Goal: Find specific page/section: Find specific page/section

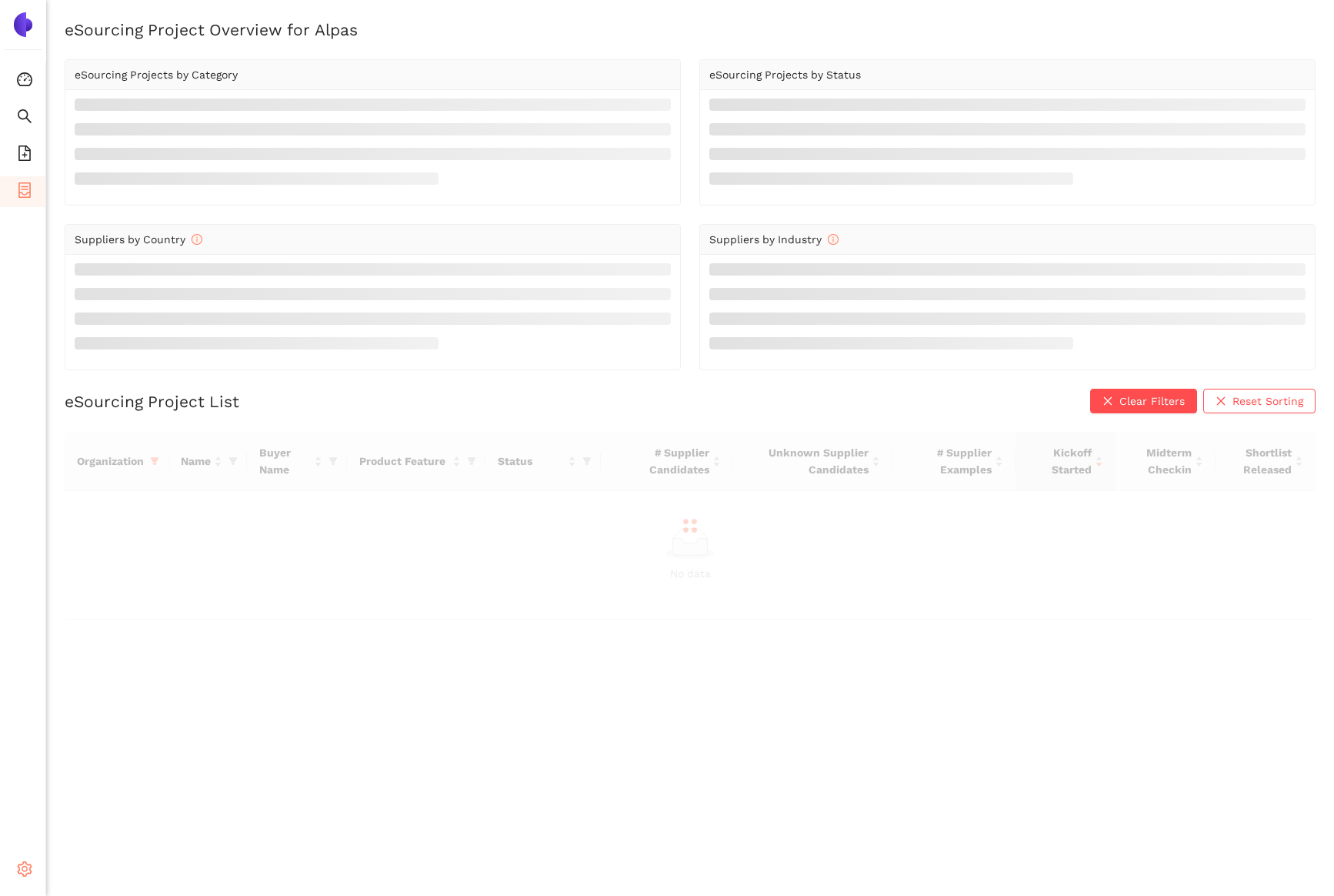
click at [23, 874] on icon "setting" at bounding box center [24, 869] width 16 height 16
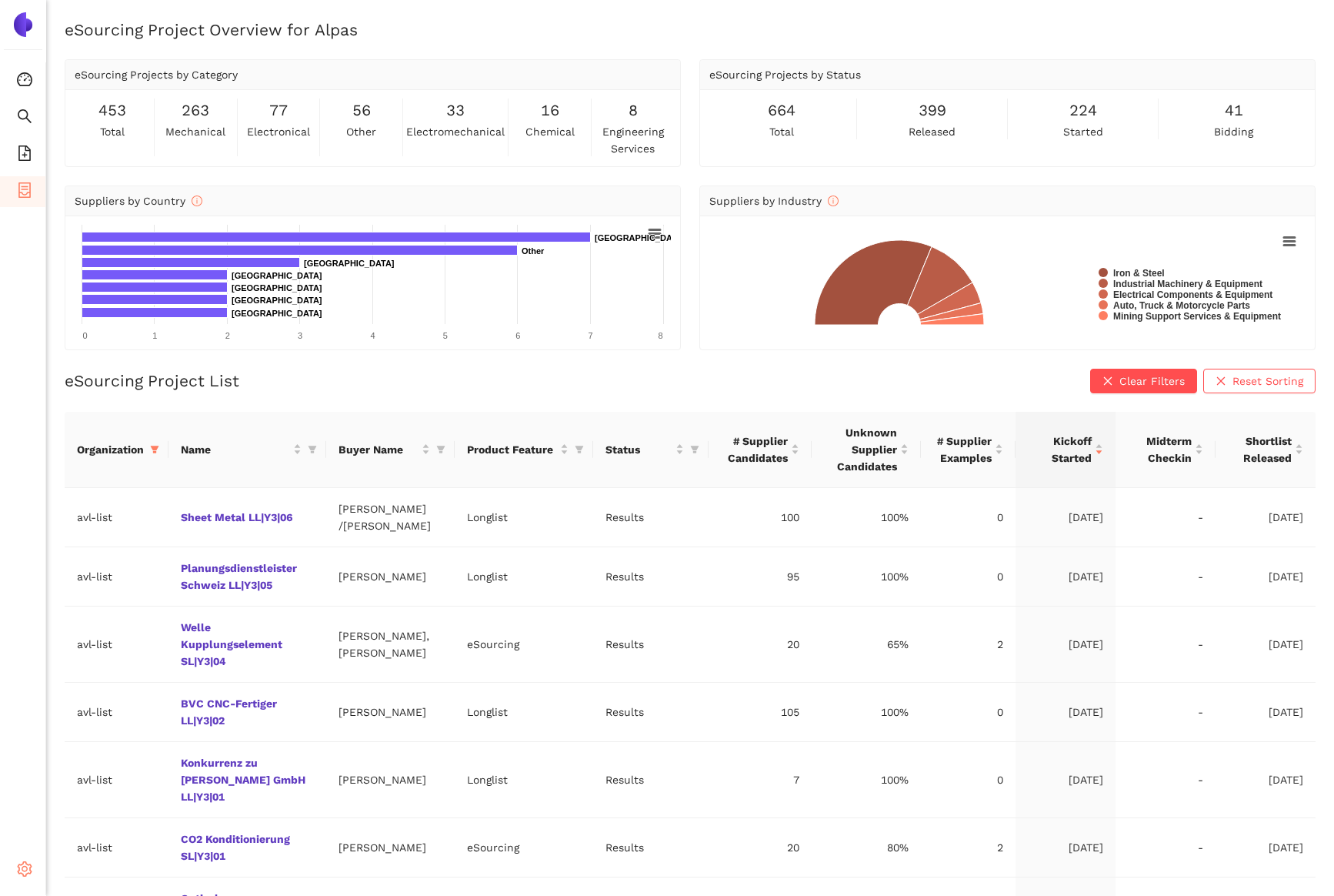
click at [28, 866] on icon "setting" at bounding box center [24, 869] width 16 height 16
click at [117, 751] on li "Internal Area" at bounding box center [110, 759] width 127 height 31
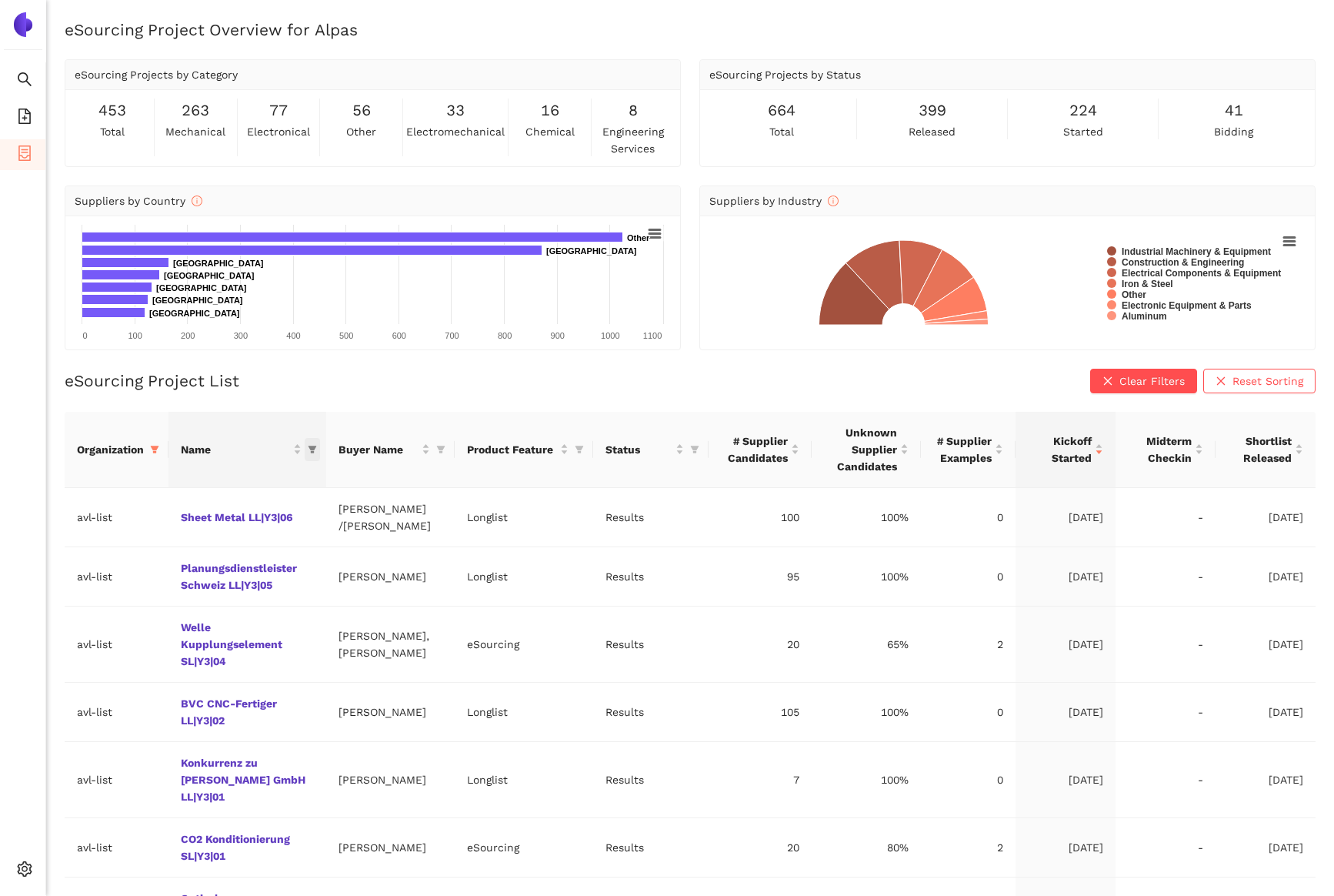
click at [317, 450] on icon "filter" at bounding box center [313, 449] width 10 height 10
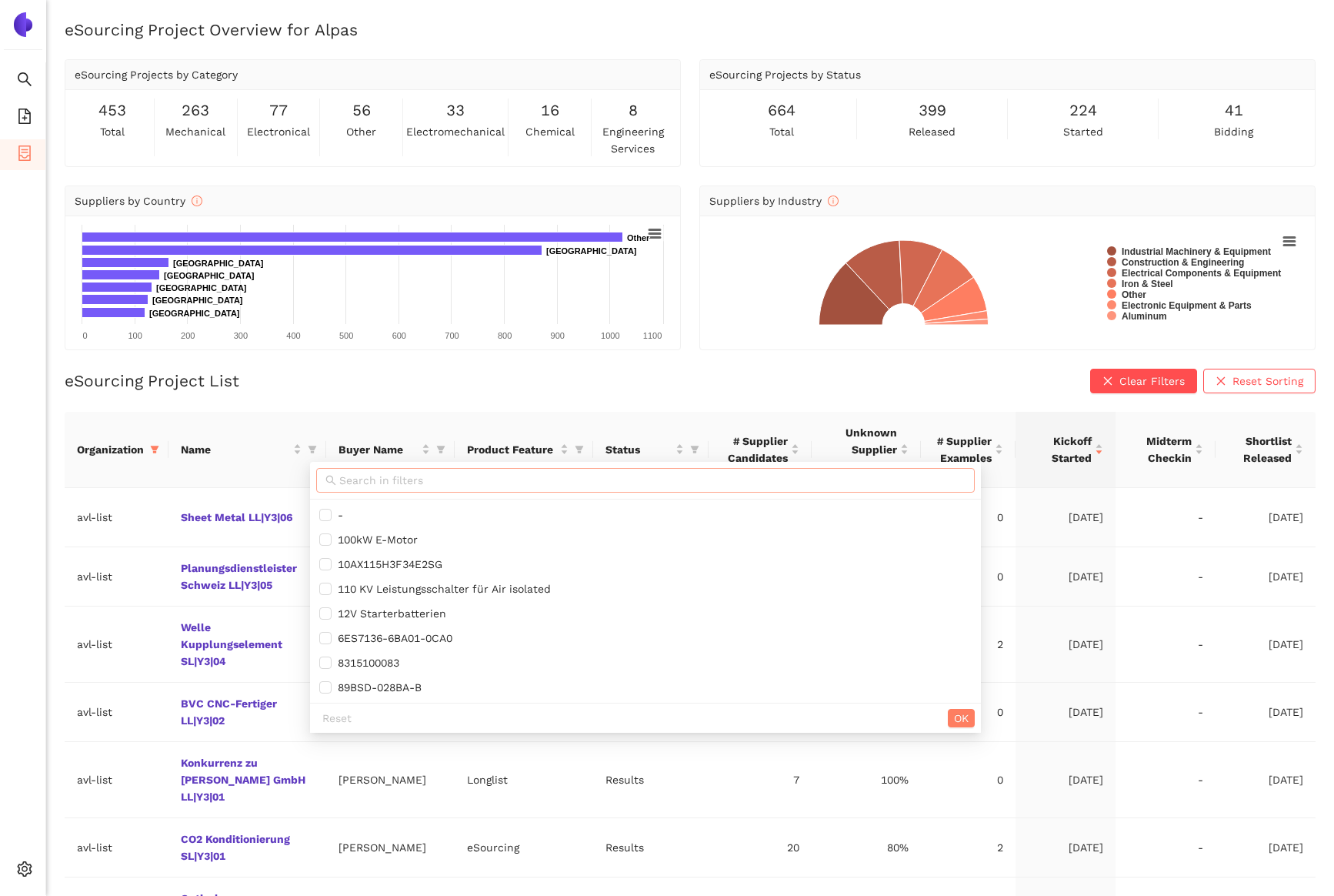
click at [360, 488] on span at bounding box center [646, 480] width 658 height 24
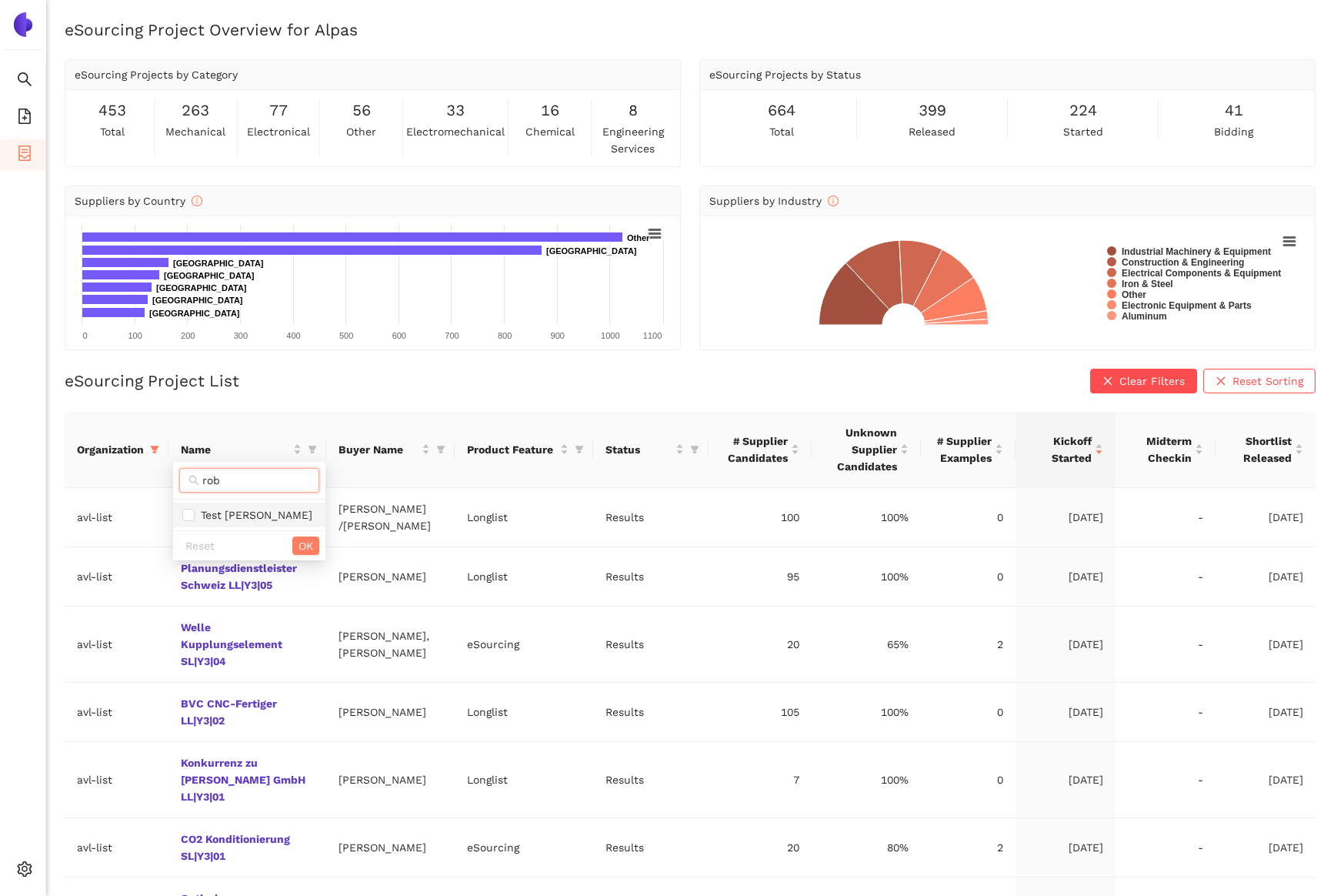
type input "rob"
click at [252, 518] on span "Test Robert" at bounding box center [253, 514] width 117 height 13
click at [280, 511] on span "Test Robert" at bounding box center [250, 514] width 134 height 17
checkbox input "false"
click at [254, 481] on input "rob" at bounding box center [255, 480] width 108 height 17
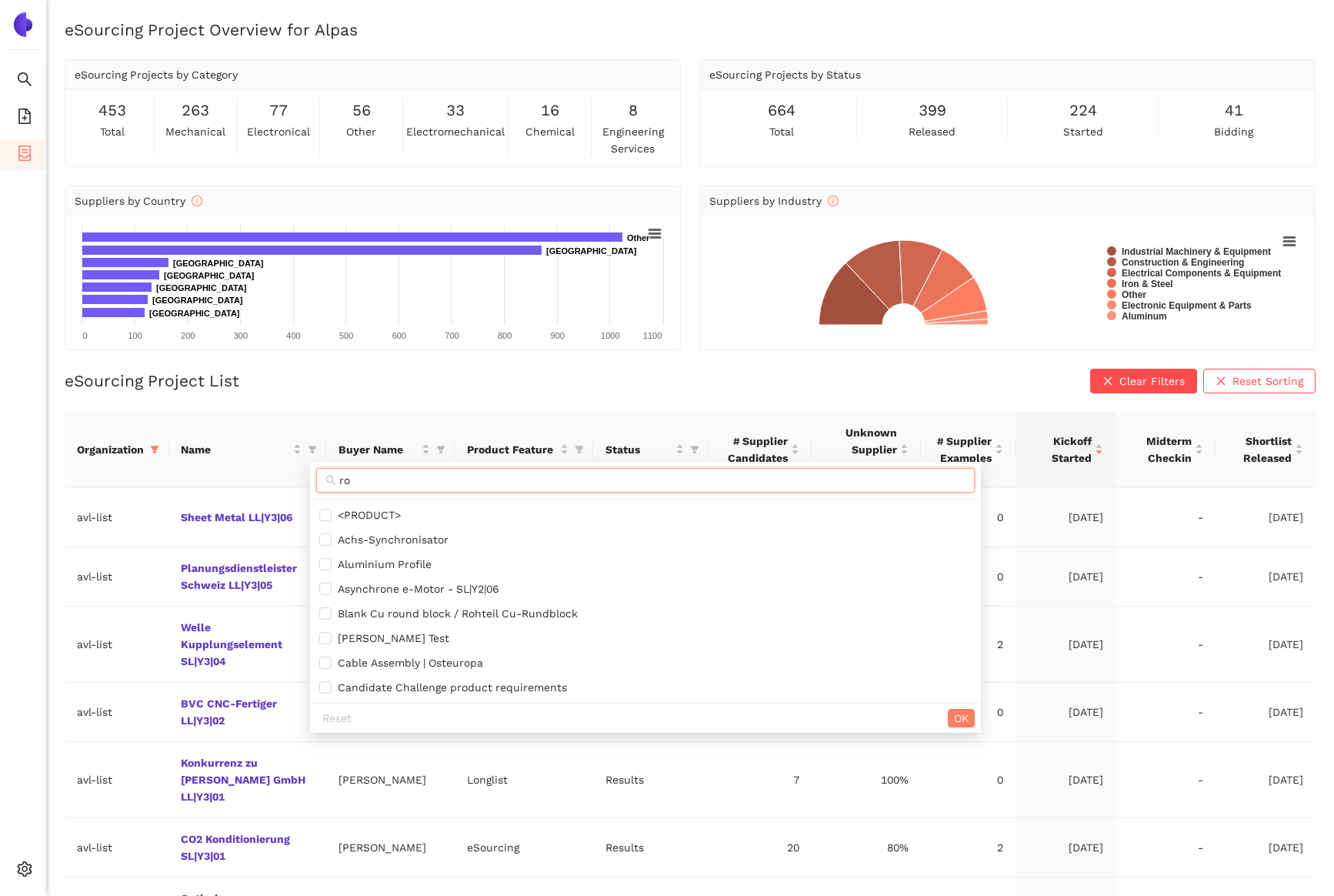
type input "r"
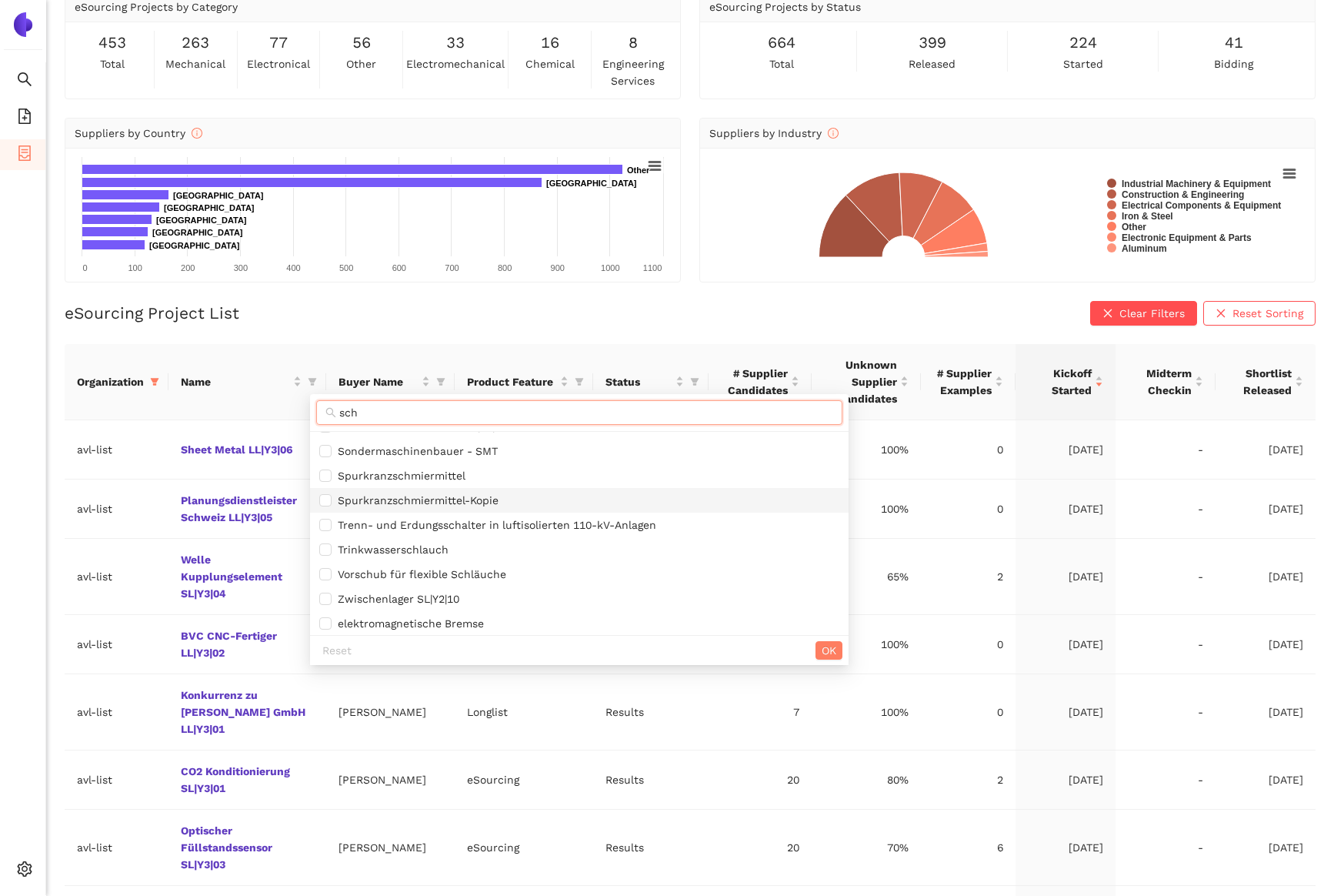
scroll to position [893, 0]
type input "sch"
click at [507, 325] on div "eSourcing Project List Clear Filters Reset Sorting Organization Name Buyer Name…" at bounding box center [690, 698] width 1251 height 795
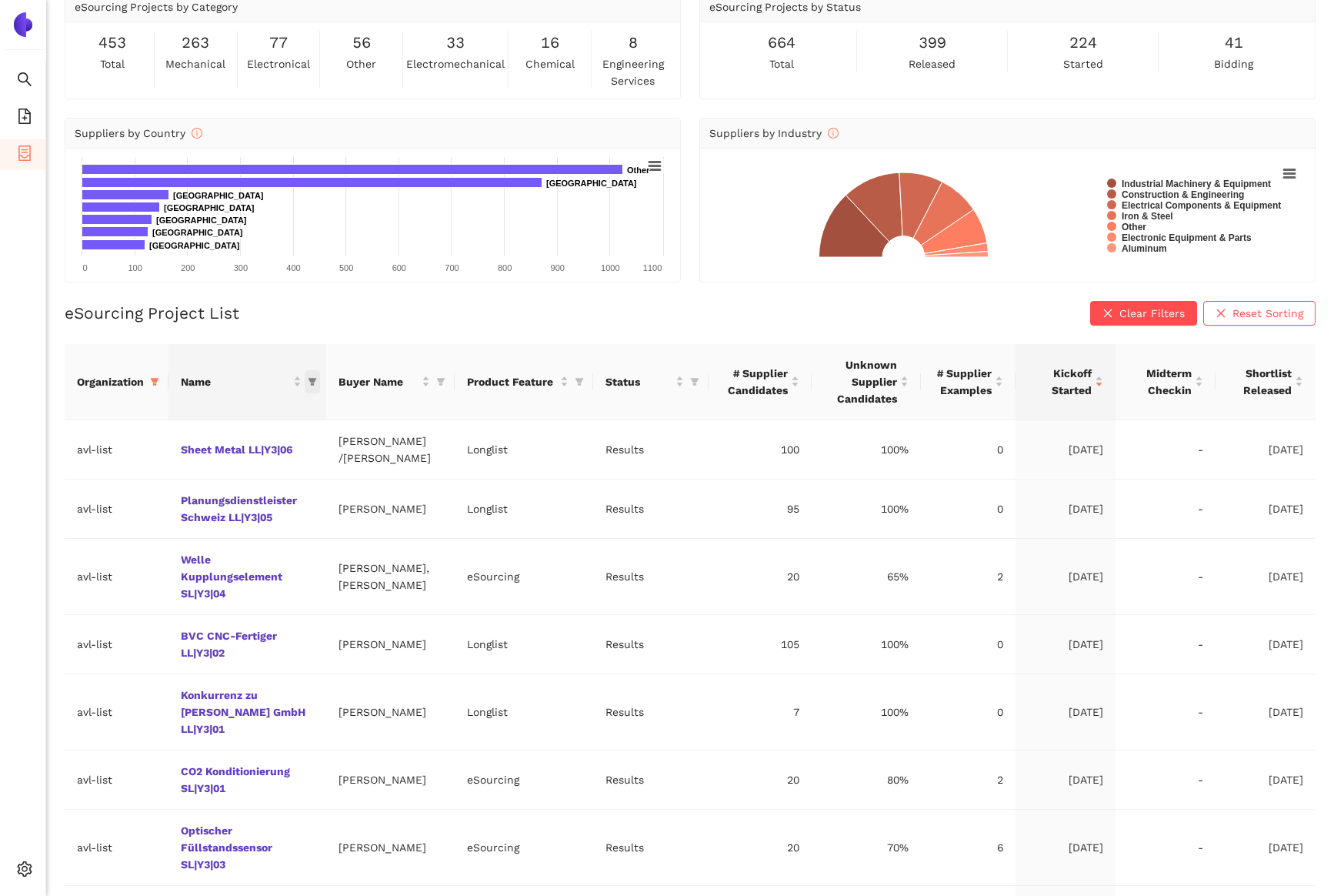
click at [316, 381] on icon "filter" at bounding box center [313, 382] width 10 height 10
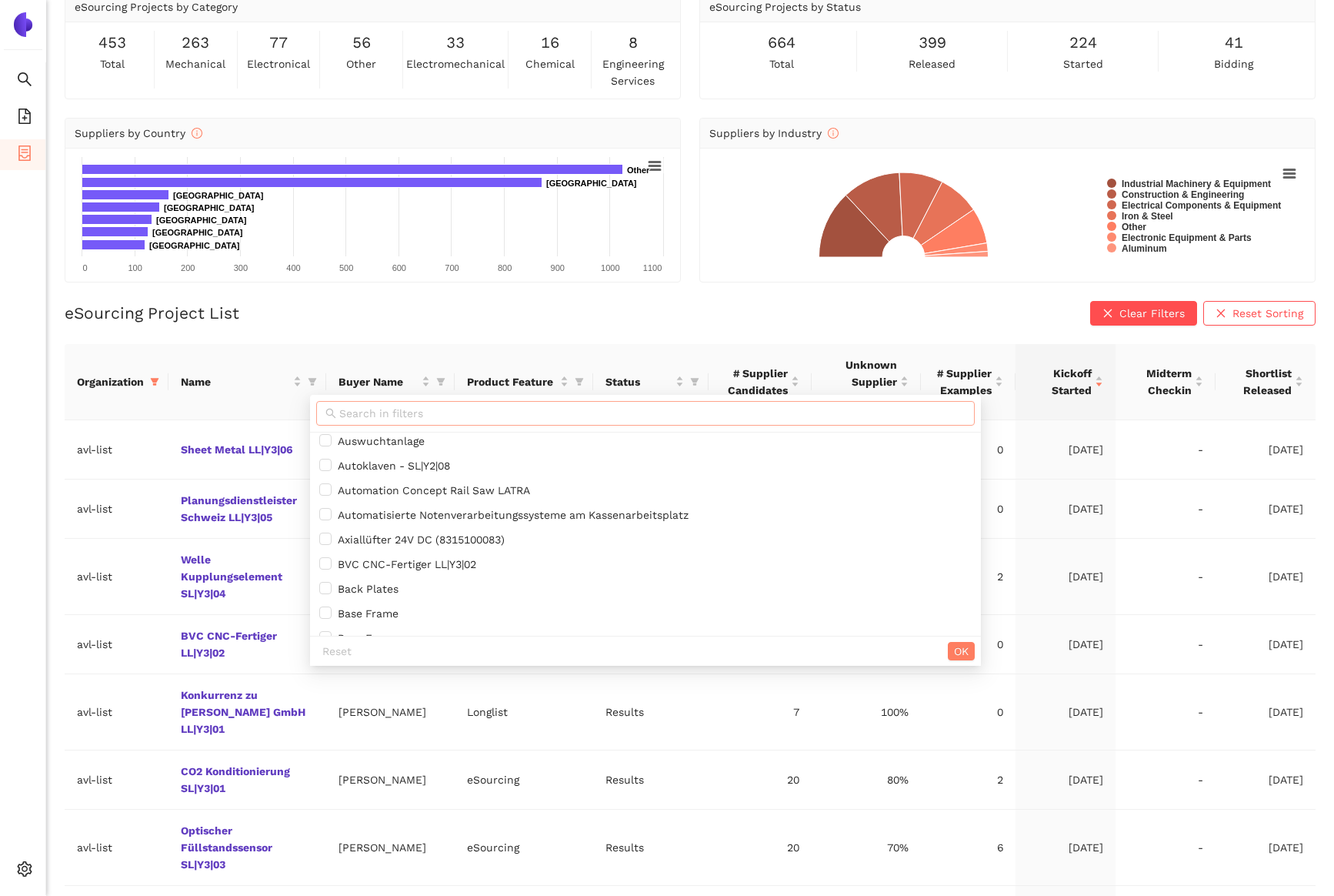
click at [393, 410] on input "text" at bounding box center [652, 413] width 626 height 17
paste input "Konkurenz zu Stähle GmbH LL|Y3|01"
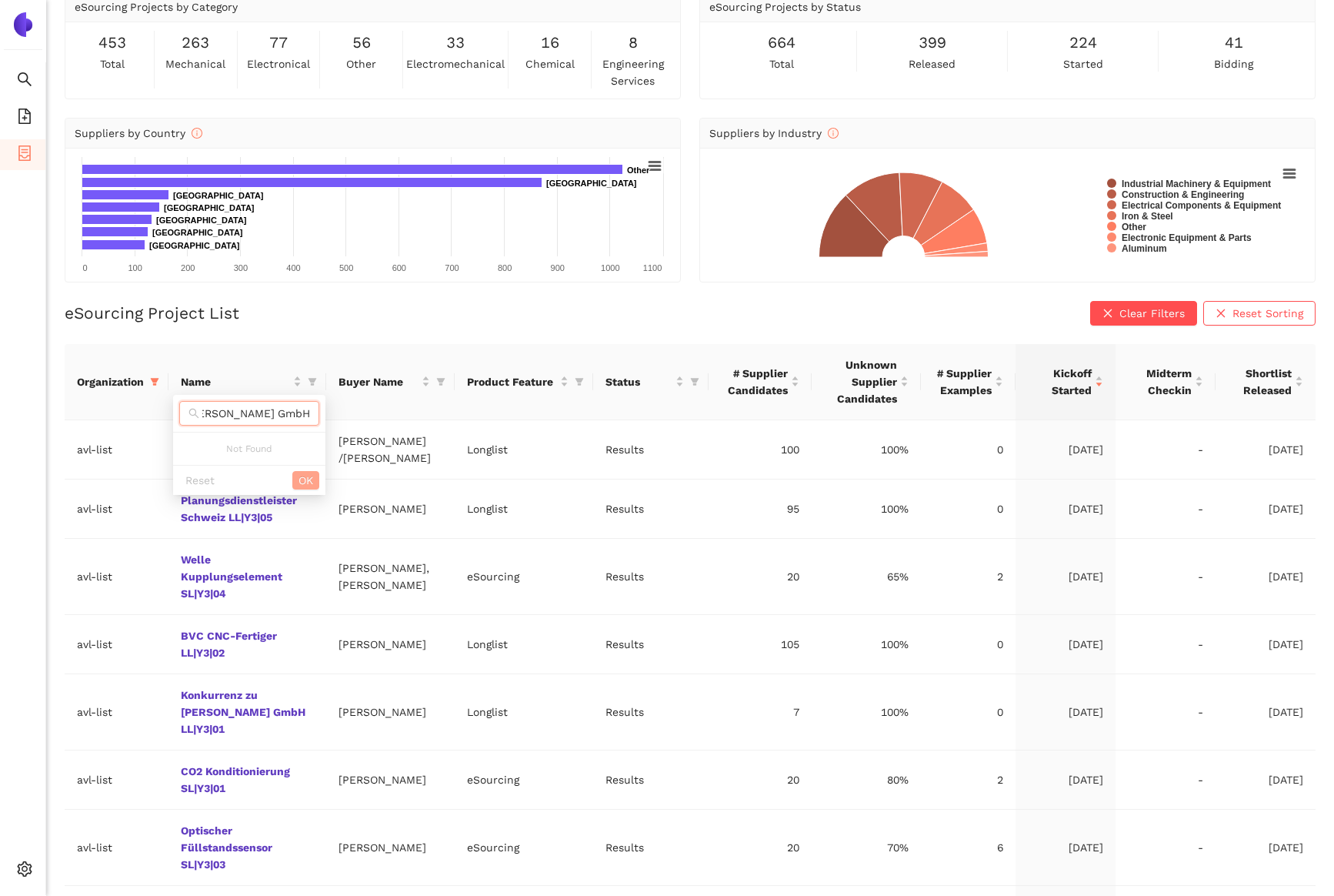
type input "Konkurenz zu Stähle GmbH LL|Y3|01"
click at [303, 474] on span "OK" at bounding box center [306, 480] width 15 height 17
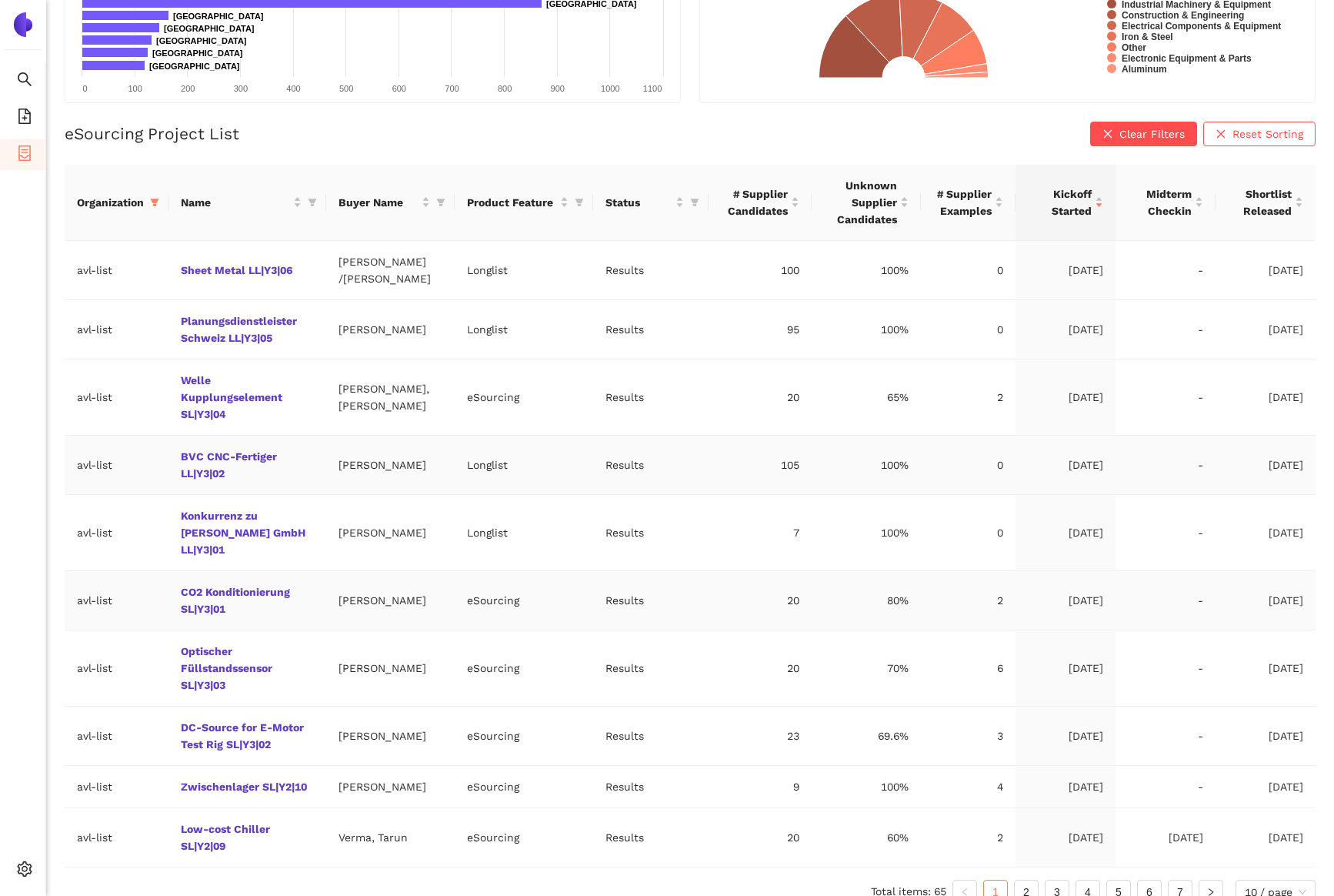
scroll to position [264, 0]
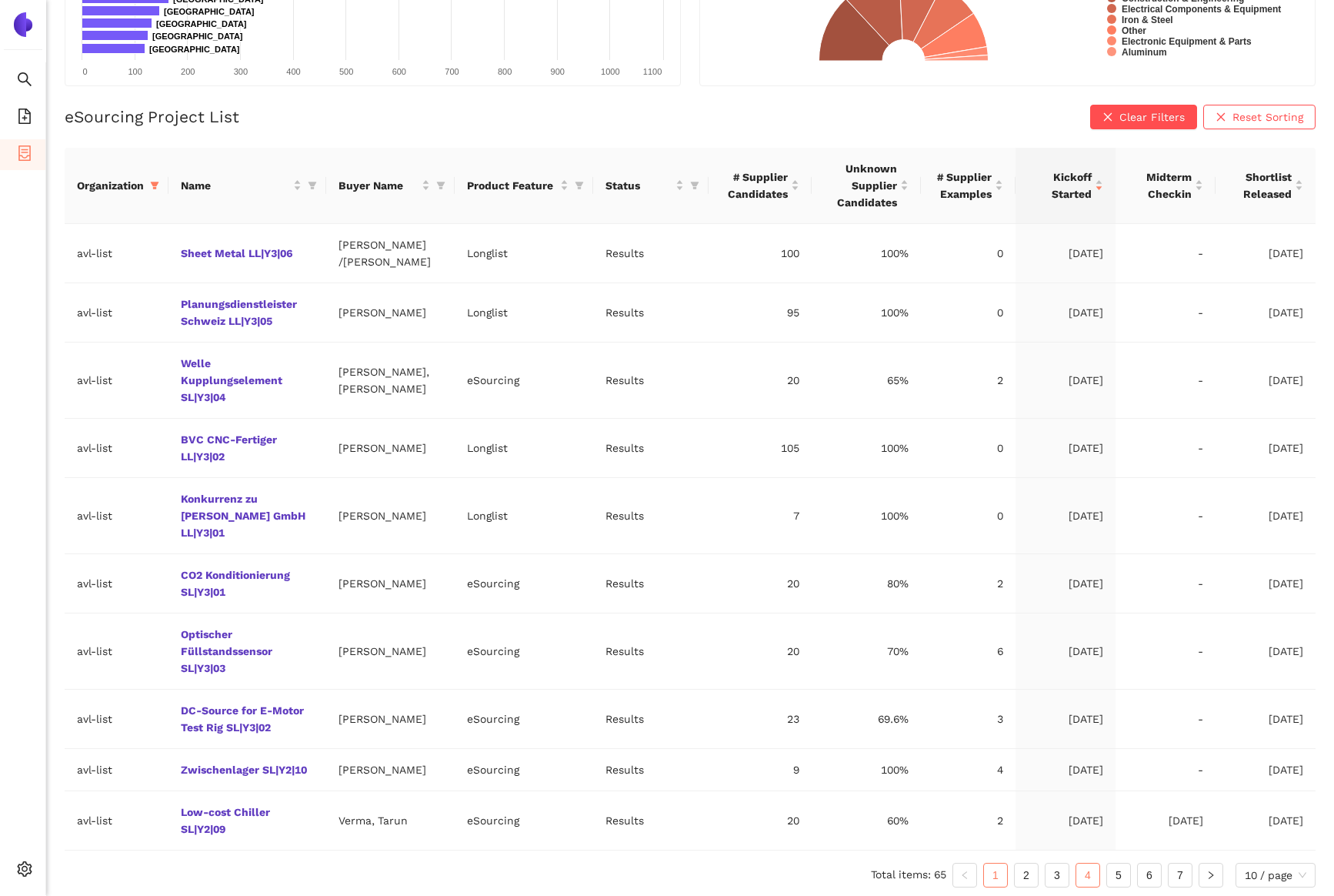
click at [1088, 870] on link "4" at bounding box center [1088, 875] width 23 height 23
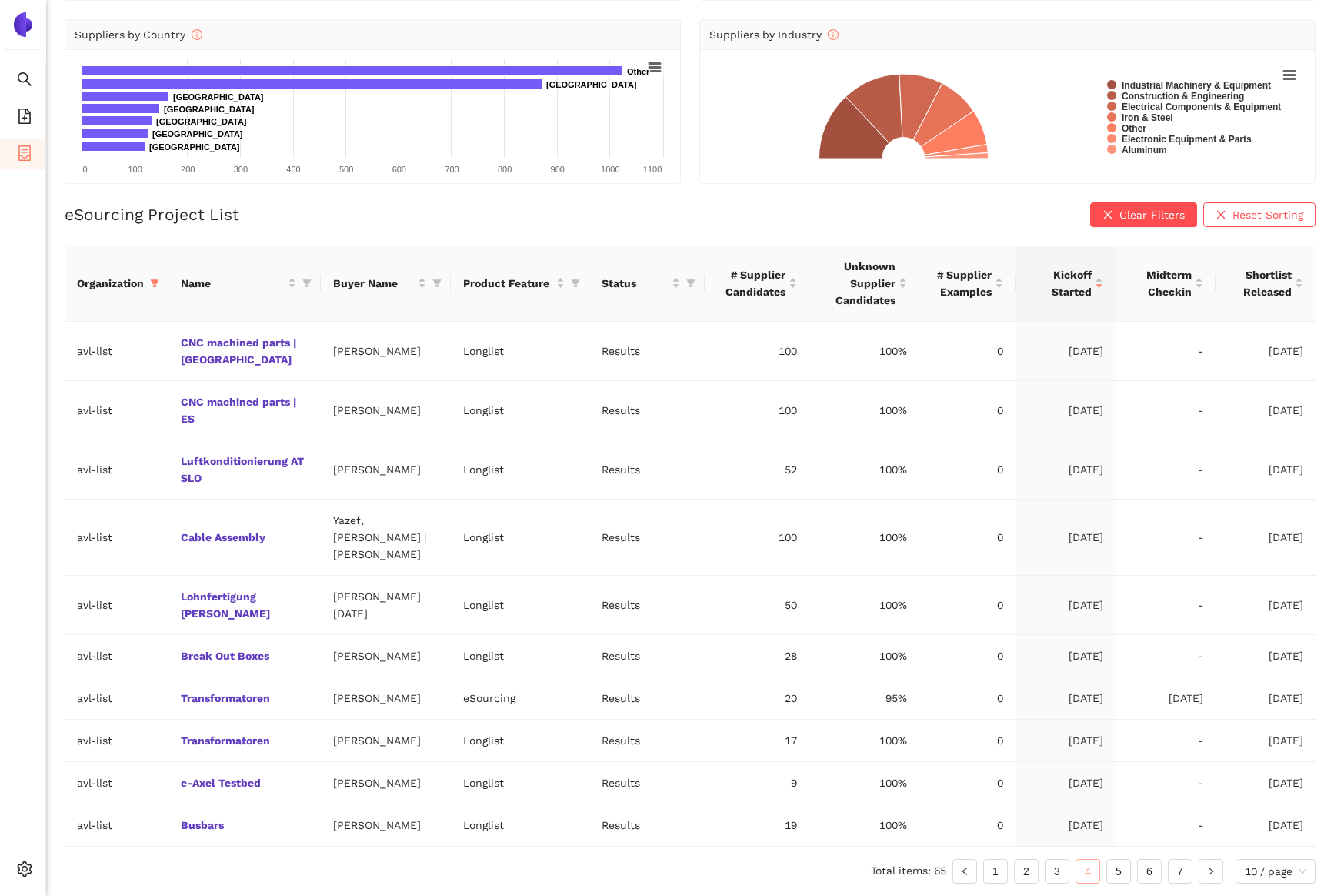
scroll to position [180, 0]
click at [1113, 871] on link "5" at bounding box center [1119, 871] width 23 height 23
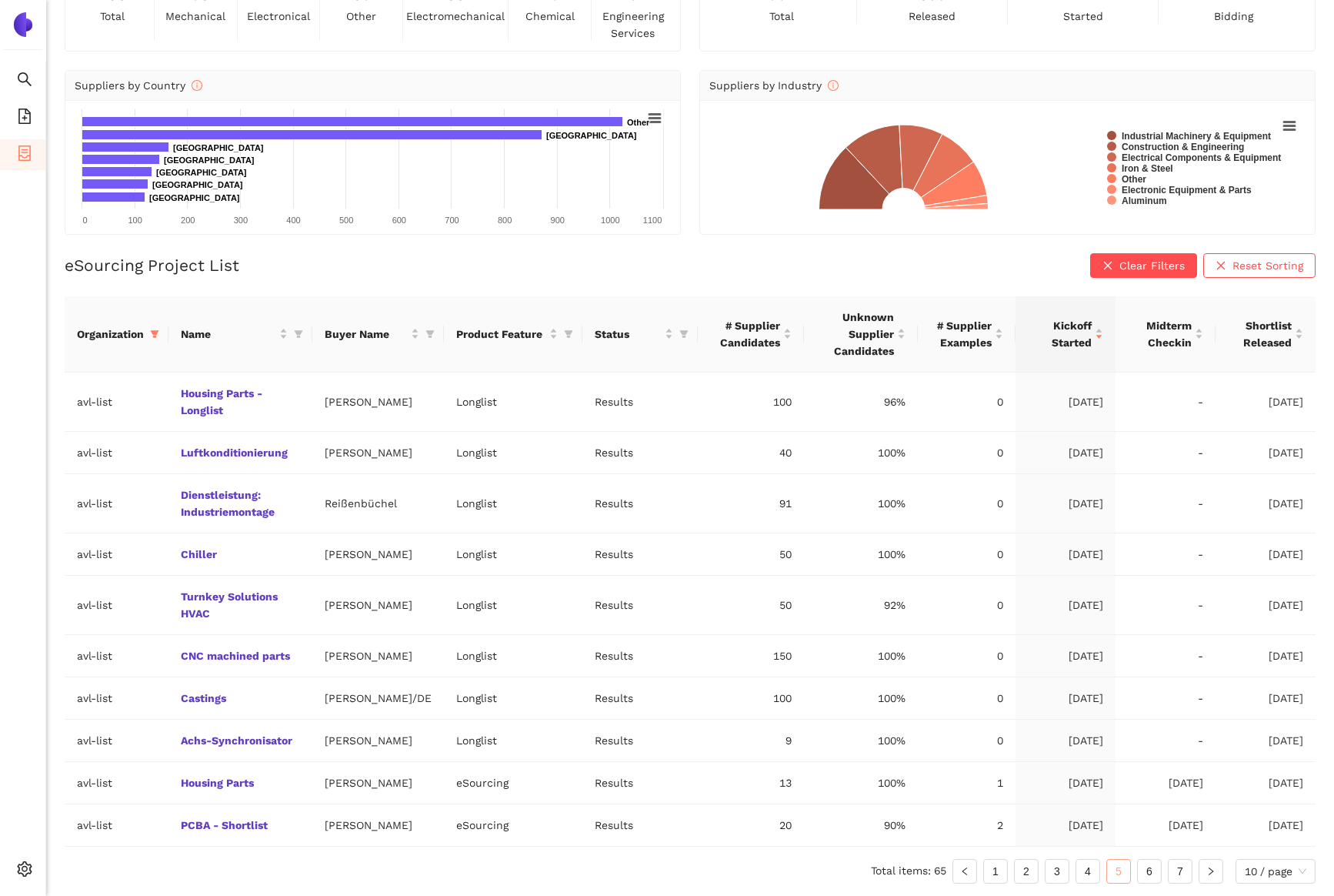
scroll to position [128, 0]
click at [1034, 874] on link "2" at bounding box center [1026, 871] width 23 height 23
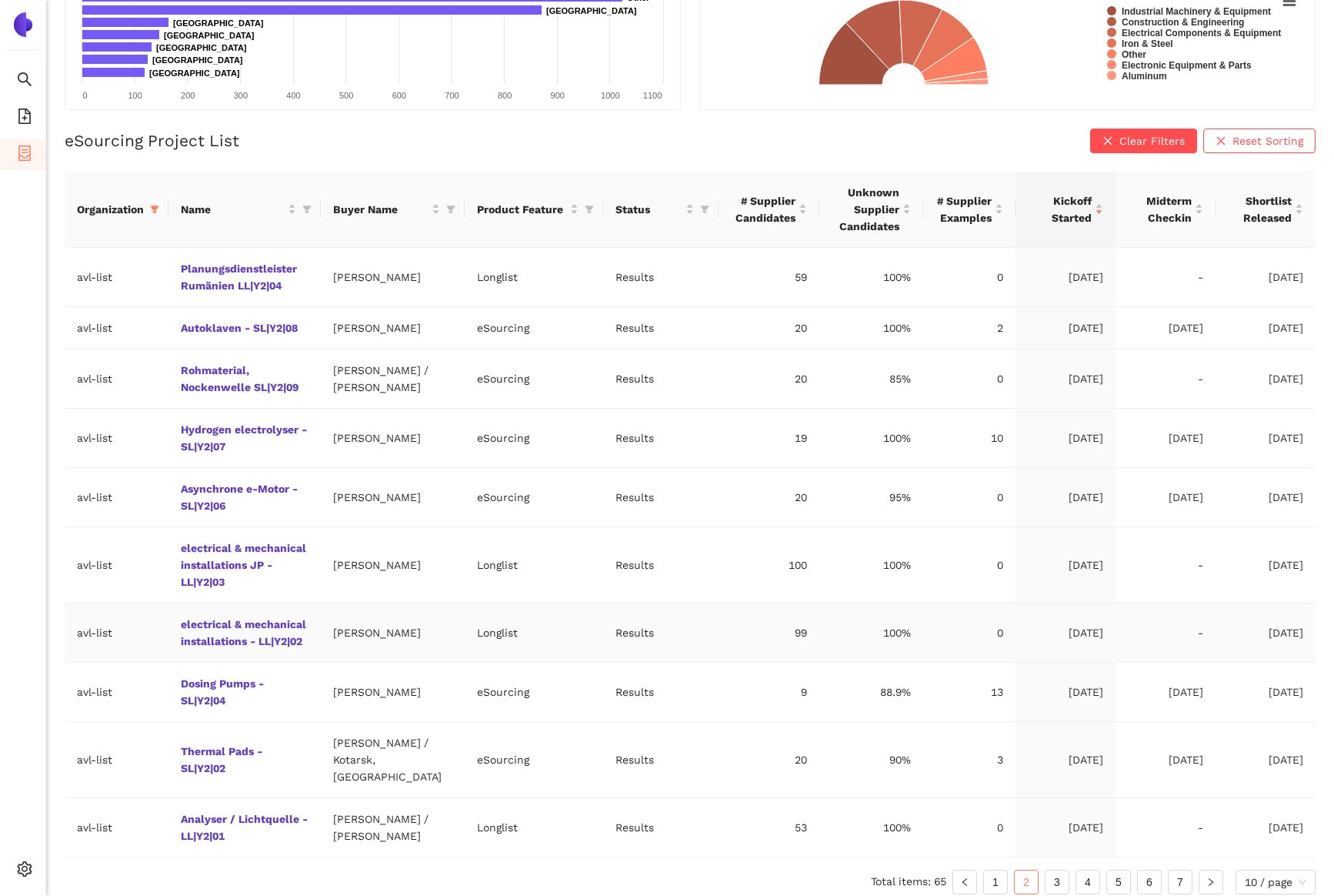
scroll to position [247, 0]
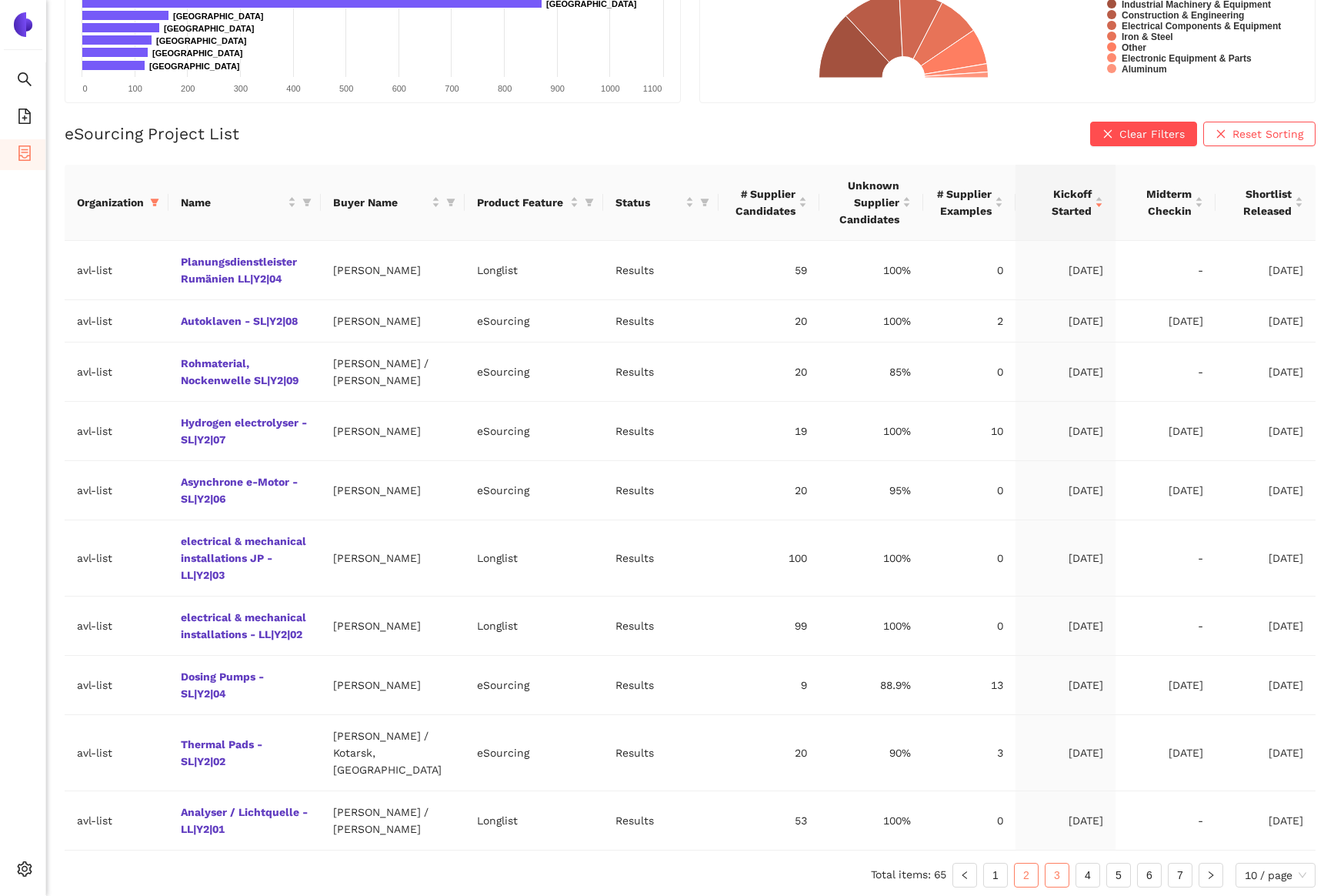
click at [1060, 872] on link "3" at bounding box center [1057, 875] width 23 height 23
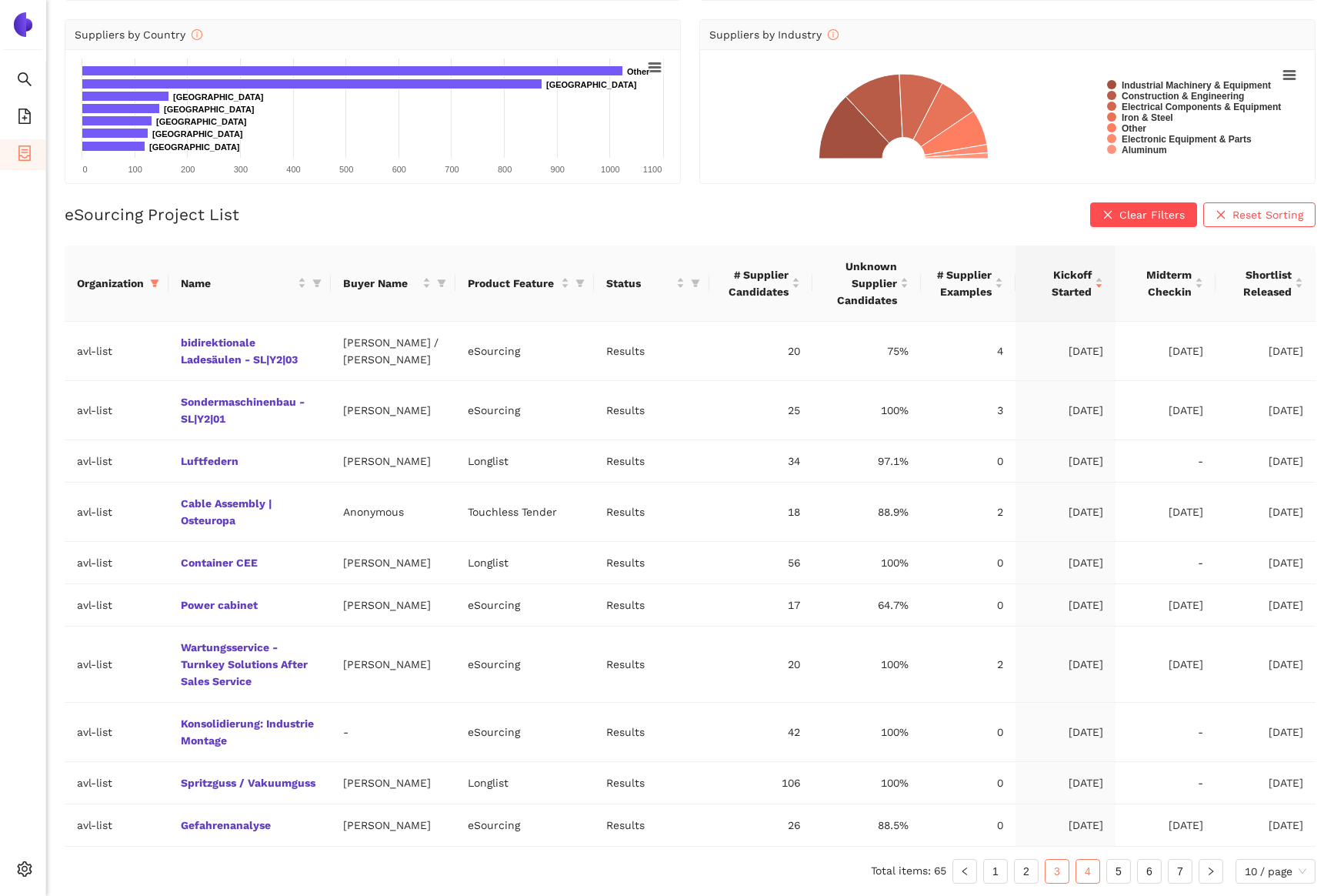
click at [1093, 867] on link "4" at bounding box center [1088, 871] width 23 height 23
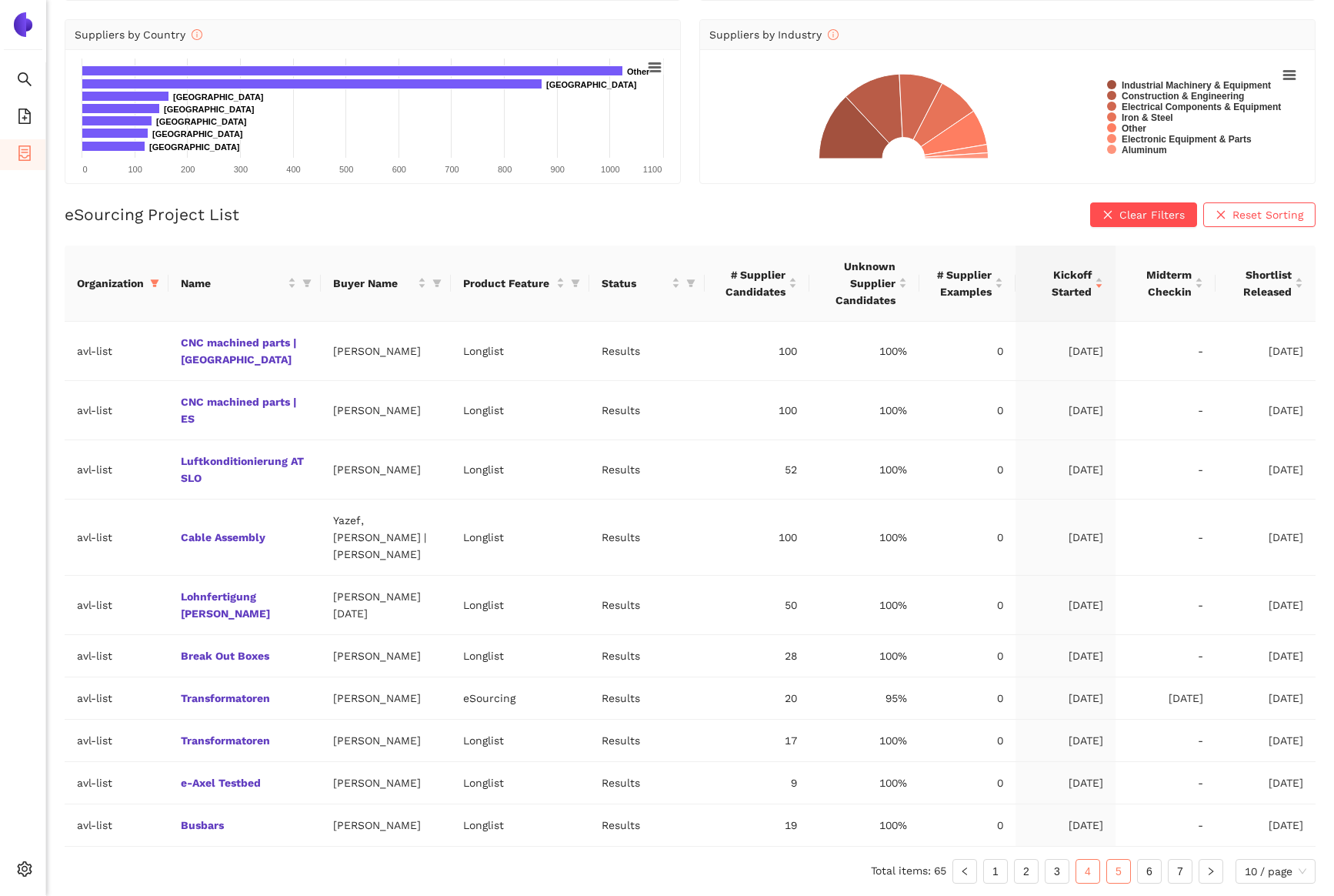
click at [1124, 869] on link "5" at bounding box center [1119, 871] width 23 height 23
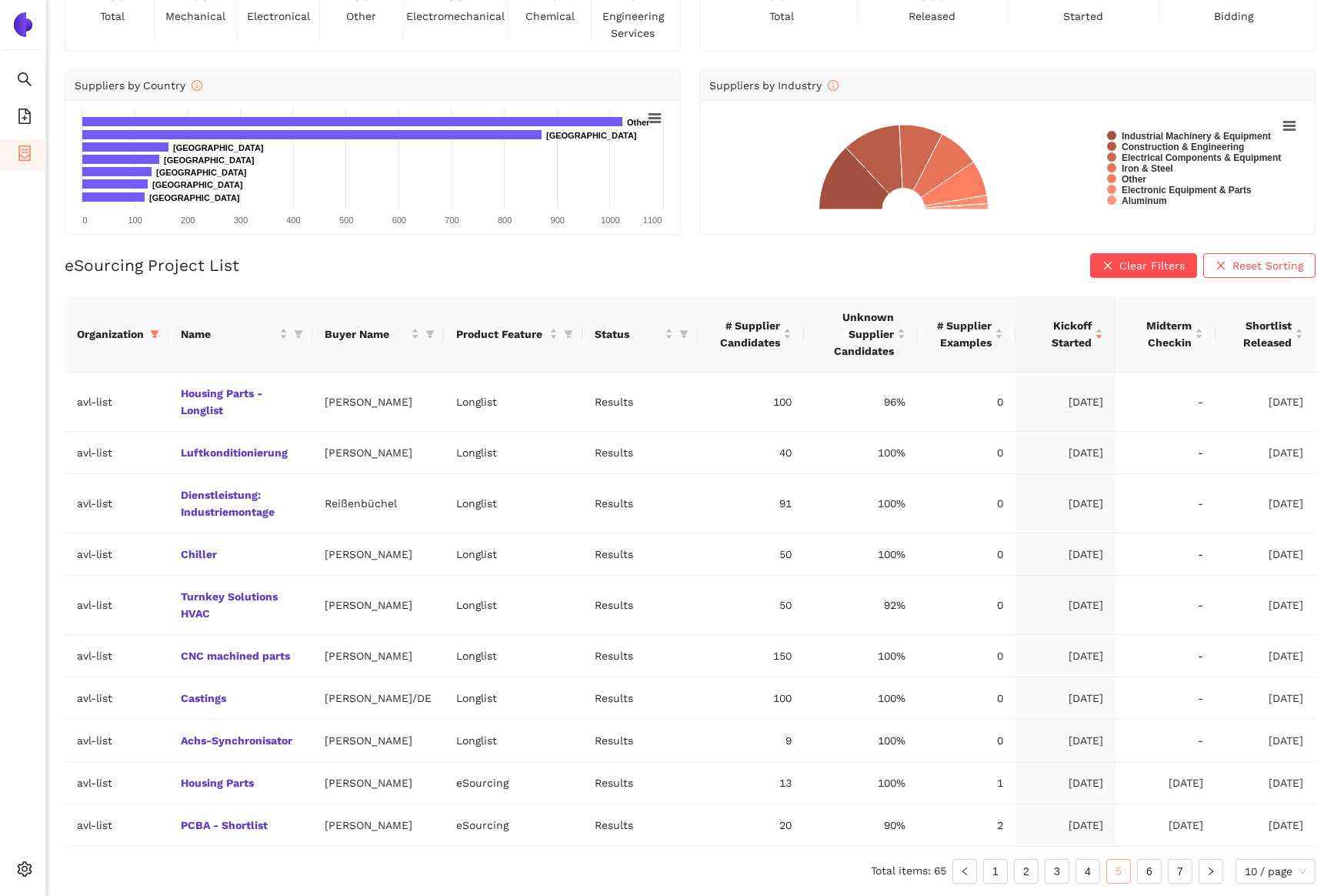
scroll to position [128, 0]
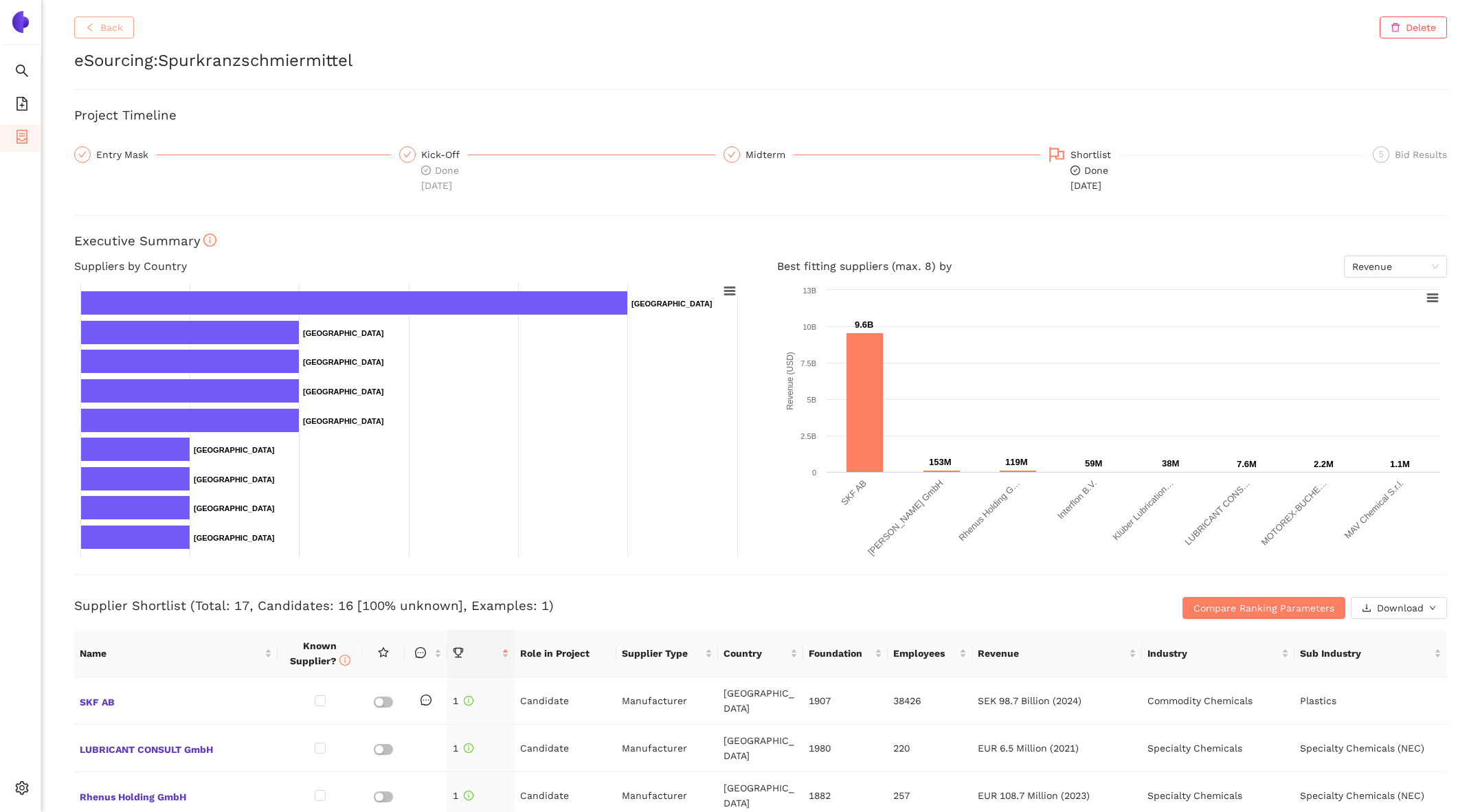
click at [104, 29] on span "Back" at bounding box center [112, 27] width 23 height 15
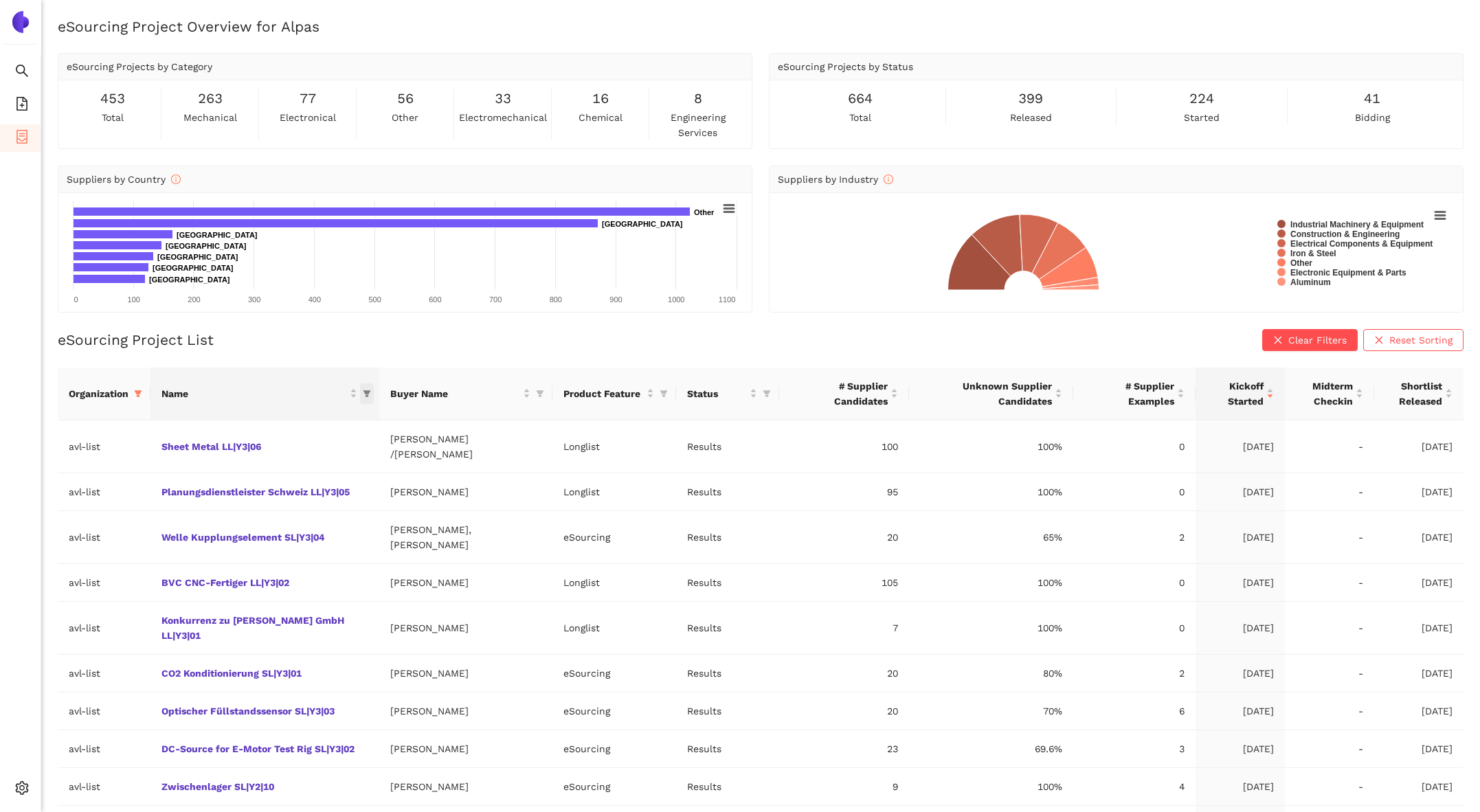
click at [362, 392] on icon "filter" at bounding box center [367, 393] width 9 height 9
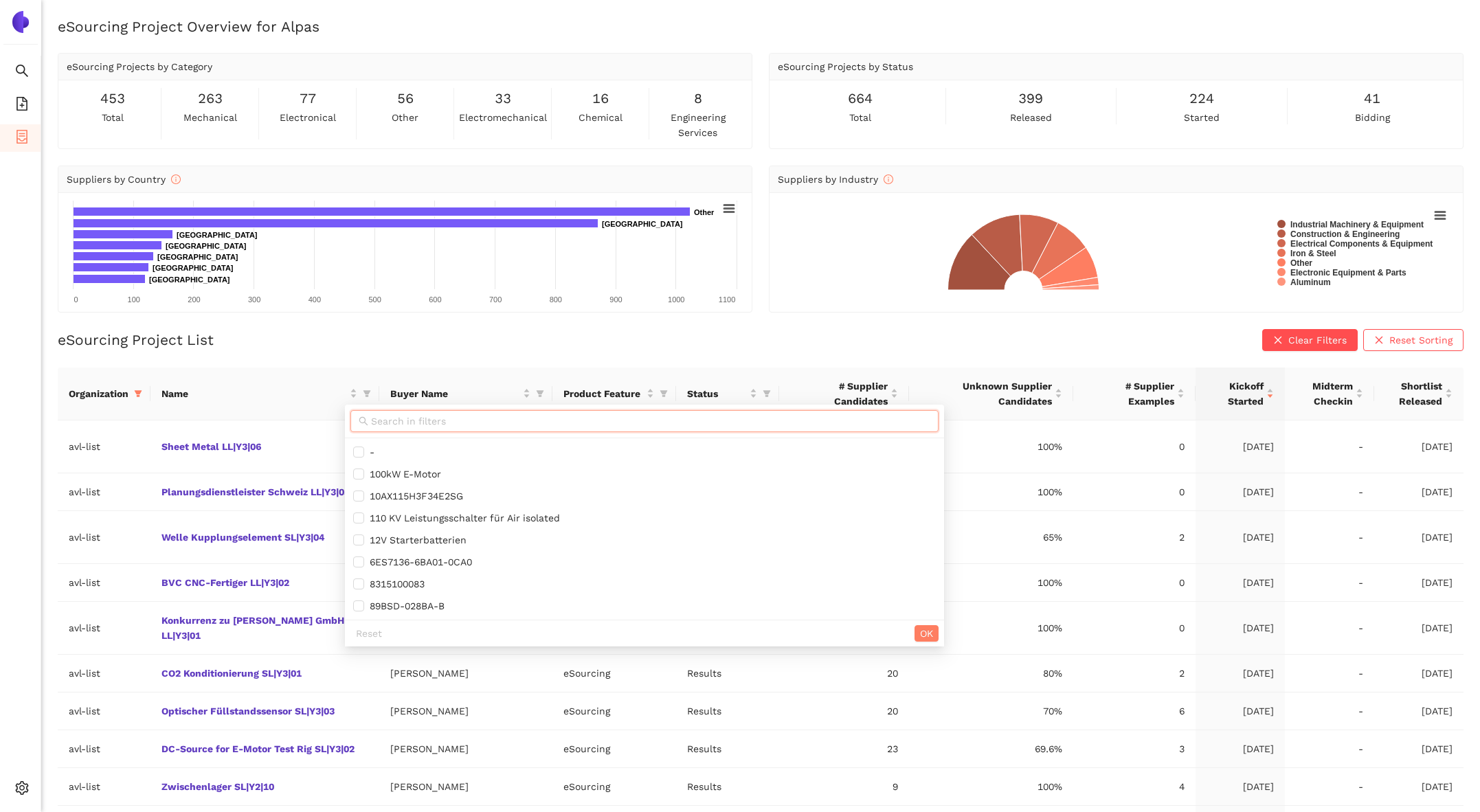
click at [404, 428] on input "text" at bounding box center [650, 420] width 559 height 15
paste input "Konkurenz zu Stähle GmbH LL|Y3|01"
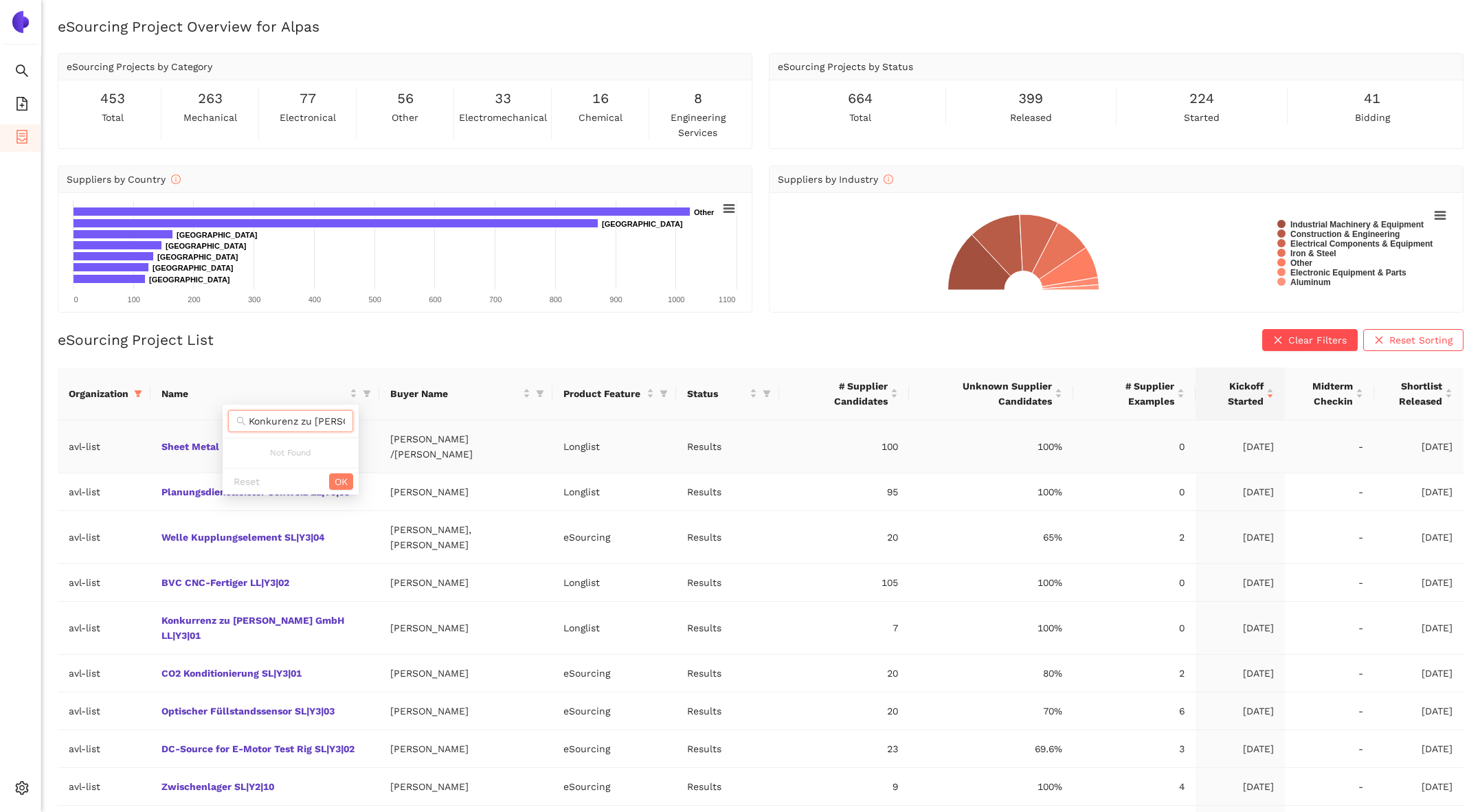
drag, startPoint x: 297, startPoint y: 420, endPoint x: 157, endPoint y: 419, distance: 140.0
click at [155, 419] on body "Search eSourcing Templates eSourcing Projects Settings eSourcing Project Overvi…" at bounding box center [740, 406] width 1480 height 812
type input "LL|Y3|01"
click at [242, 448] on span "Konkurrenz zu [PERSON_NAME] GmbH LL|Y3|01" at bounding box center [284, 451] width 225 height 11
checkbox input "true"
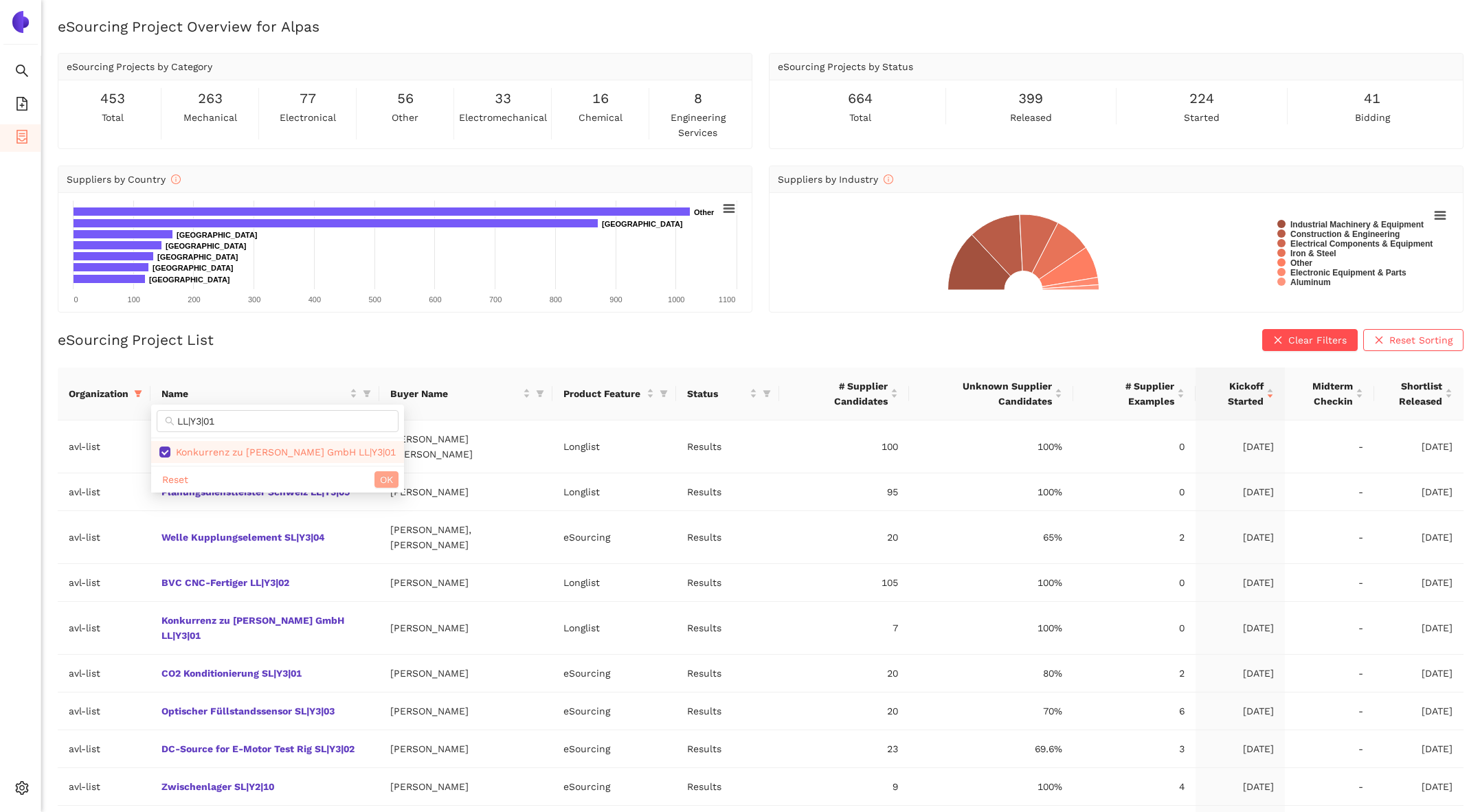
click at [375, 475] on button "OK" at bounding box center [387, 479] width 24 height 16
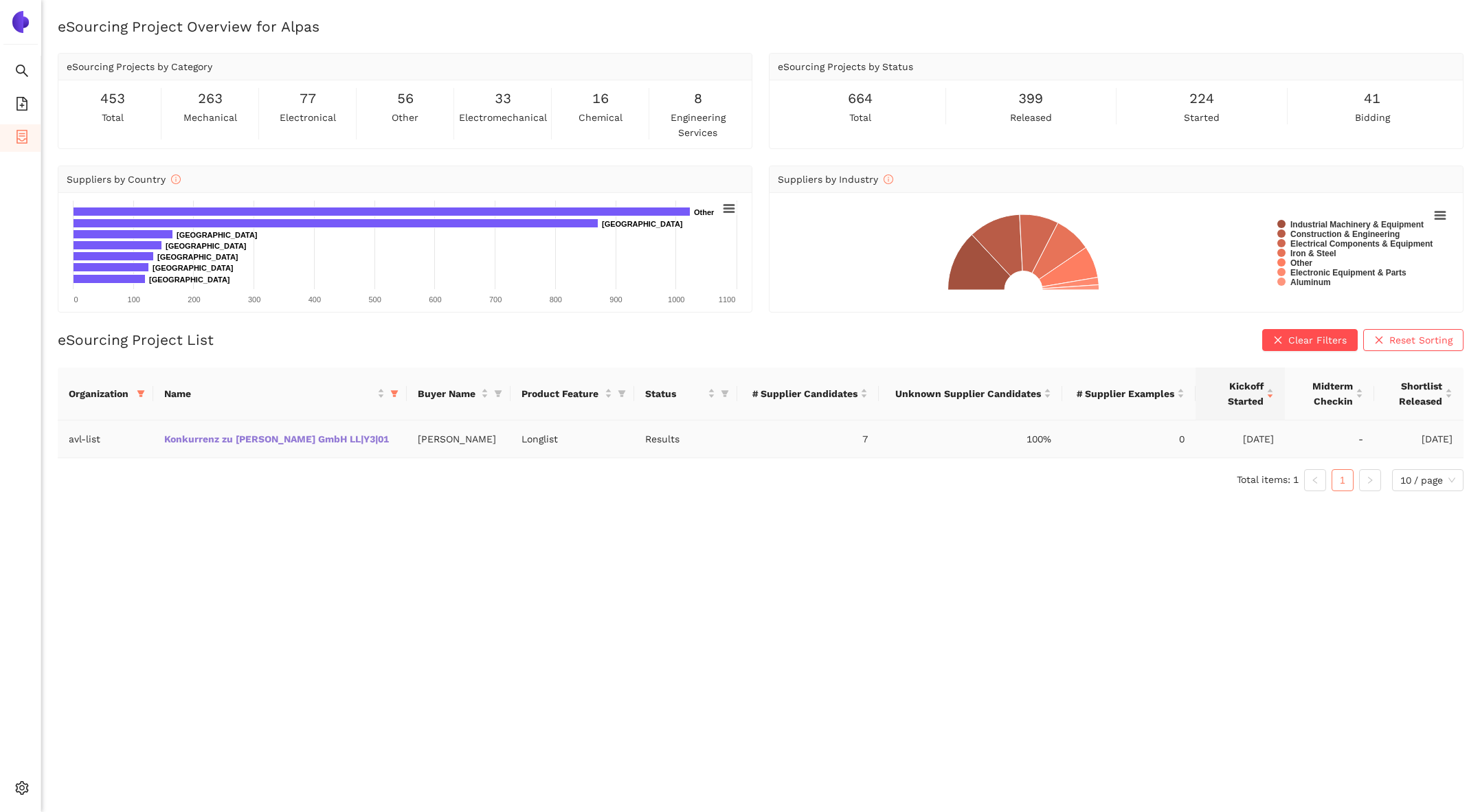
click at [0, 0] on link "Konkurrenz zu Stähle GmbH LL|Y3|01" at bounding box center [0, 0] width 0 height 0
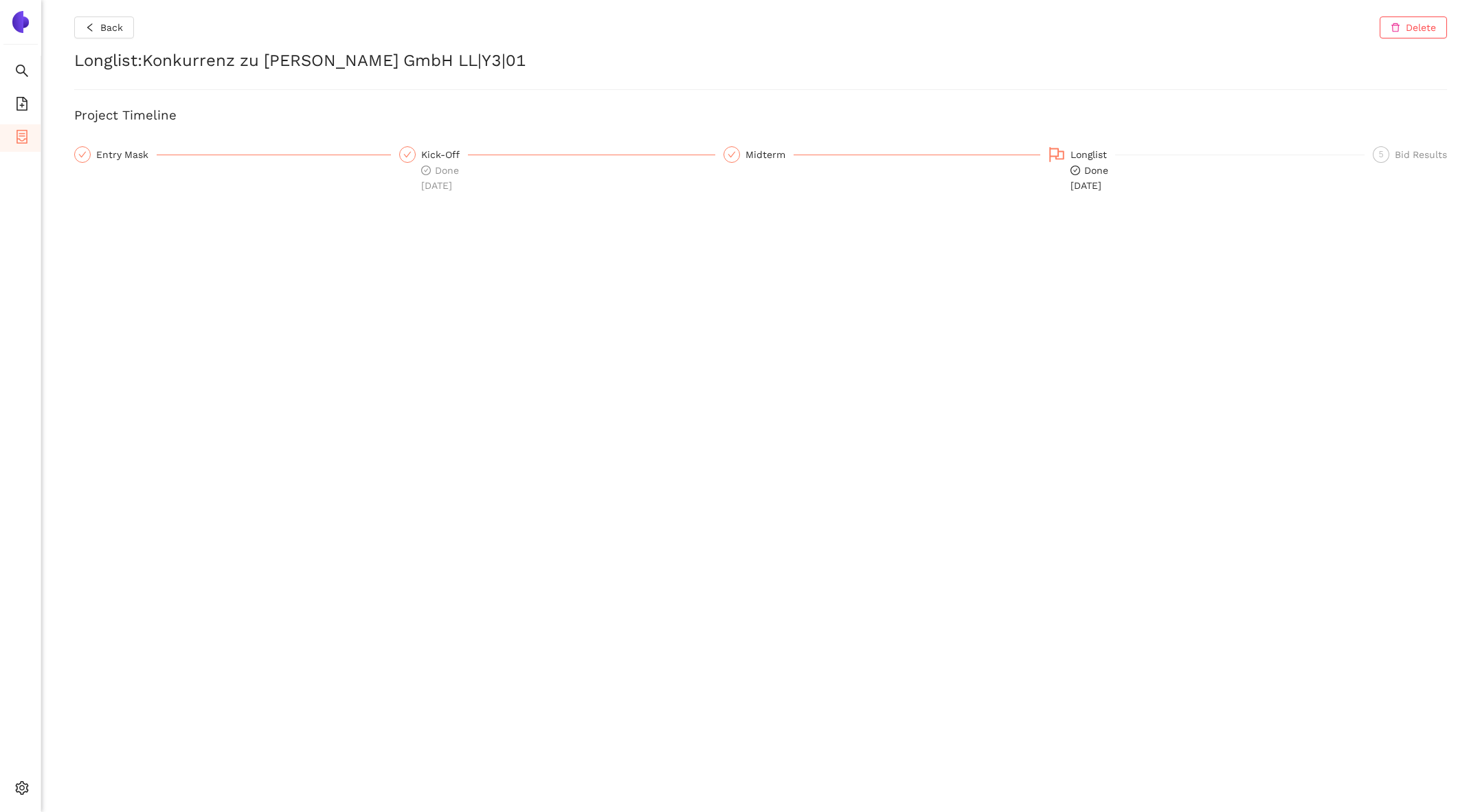
click at [94, 170] on div "Entry Mask" at bounding box center [232, 170] width 316 height 47
click at [126, 156] on div "Entry Mask" at bounding box center [127, 154] width 61 height 16
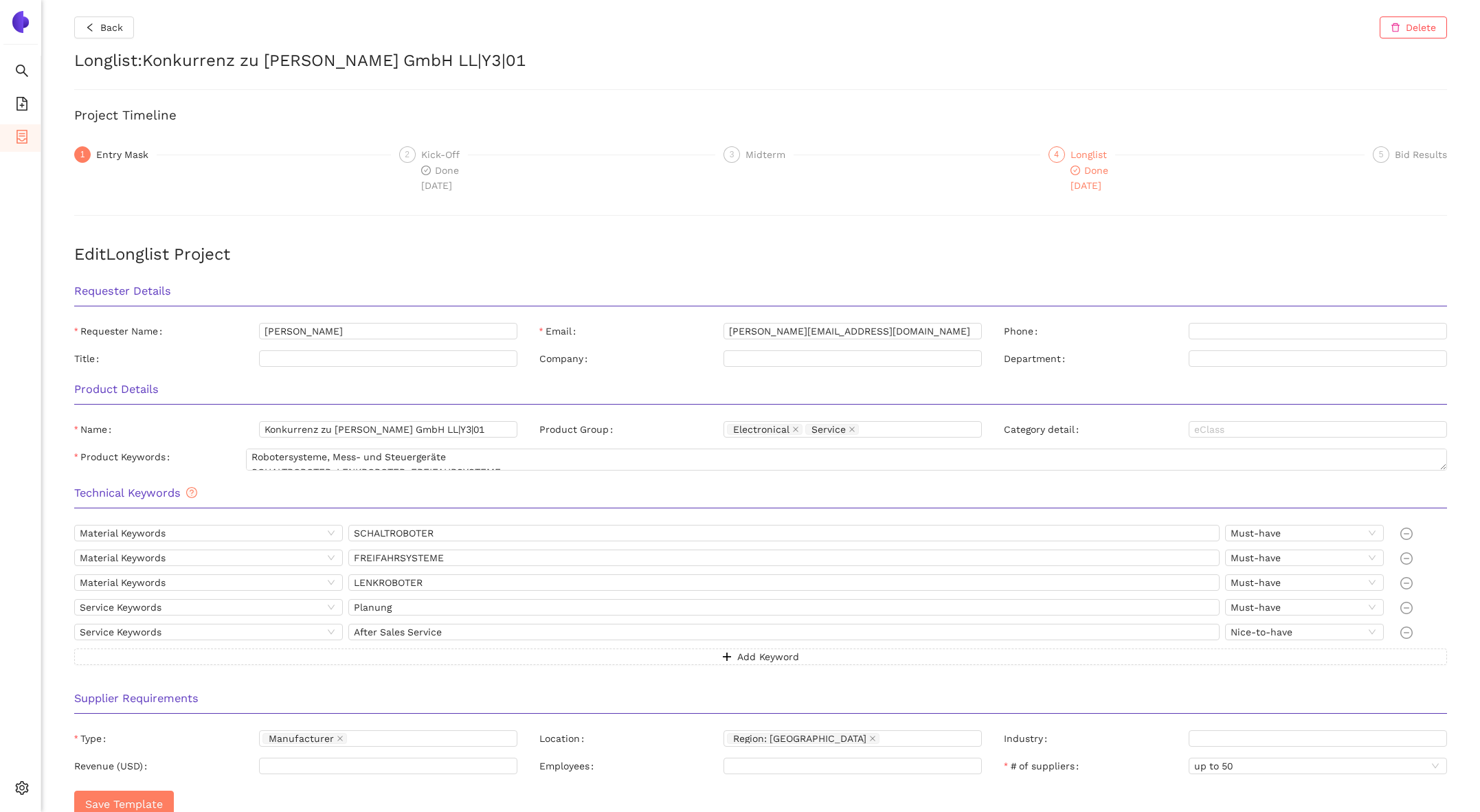
click at [1081, 173] on span "Done 6.5.2025" at bounding box center [1090, 178] width 38 height 26
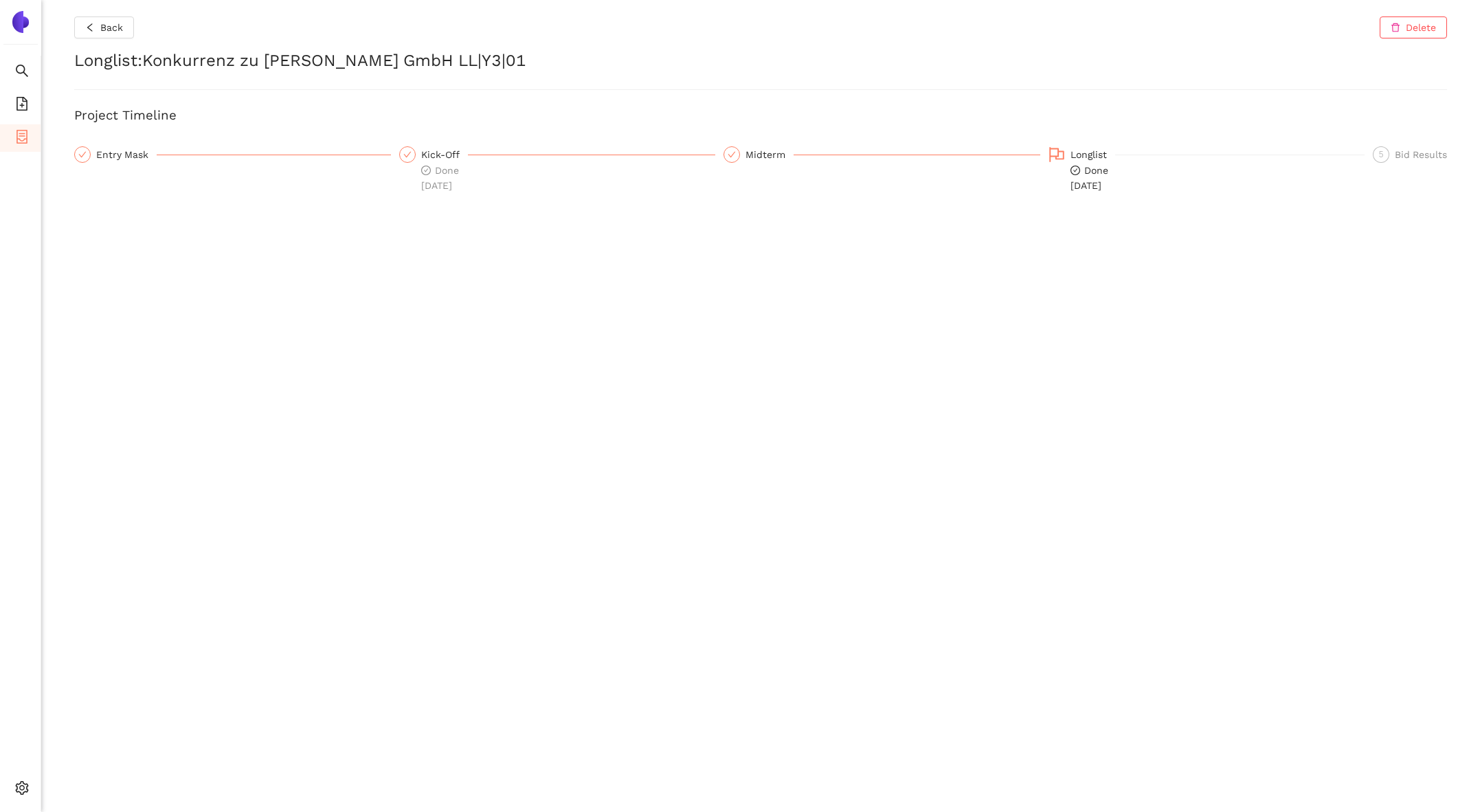
click at [9, 772] on ul "Search eSourcing Templates eSourcing Projects Settings" at bounding box center [21, 433] width 42 height 756
click at [15, 778] on div "Settings" at bounding box center [21, 790] width 42 height 28
click at [83, 684] on span "Internal Area" at bounding box center [99, 689] width 62 height 11
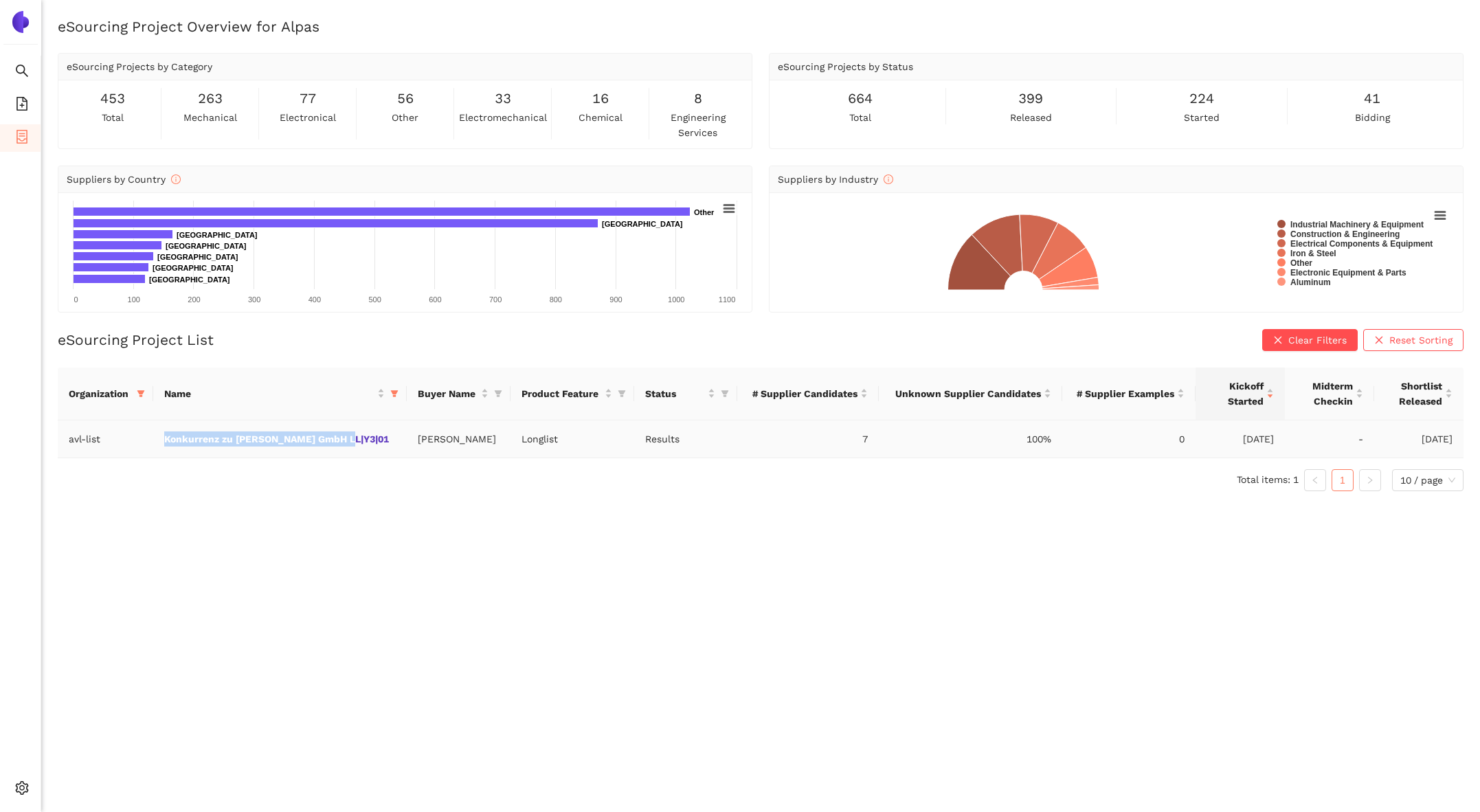
drag, startPoint x: 164, startPoint y: 445, endPoint x: 354, endPoint y: 442, distance: 190.0
click at [354, 442] on td "Konkurrenz zu [PERSON_NAME] GmbH LL|Y3|01" at bounding box center [280, 439] width 253 height 38
click at [0, 0] on link "Konkurrenz zu [PERSON_NAME] GmbH LL|Y3|01" at bounding box center [0, 0] width 0 height 0
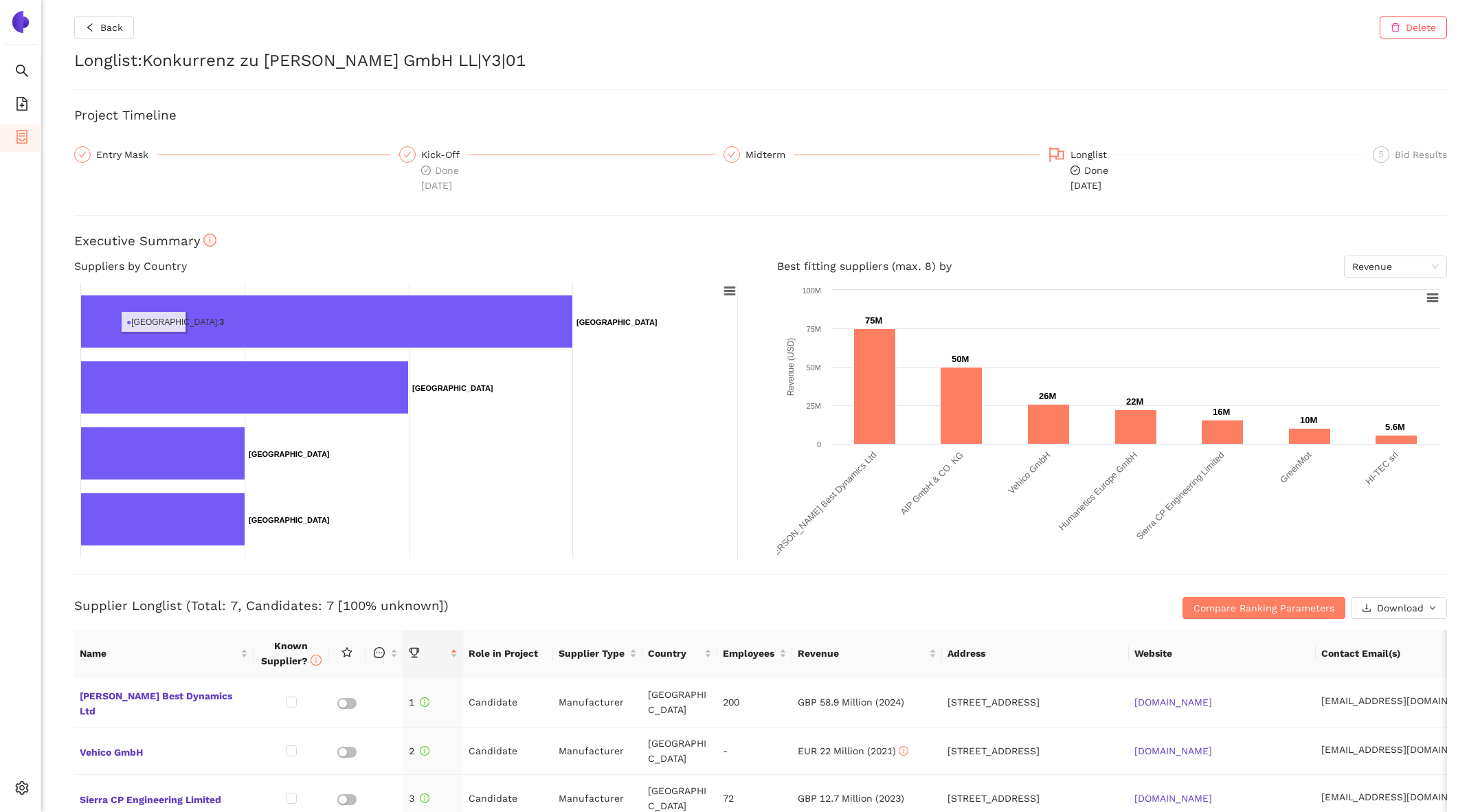
click at [104, 138] on div "Back Delete Longlist : Konkurrenz zu Stähle GmbH LL|Y3|01 Project Timeline Entr…" at bounding box center [761, 406] width 1439 height 812
click at [107, 151] on div "Entry Mask" at bounding box center [127, 154] width 61 height 16
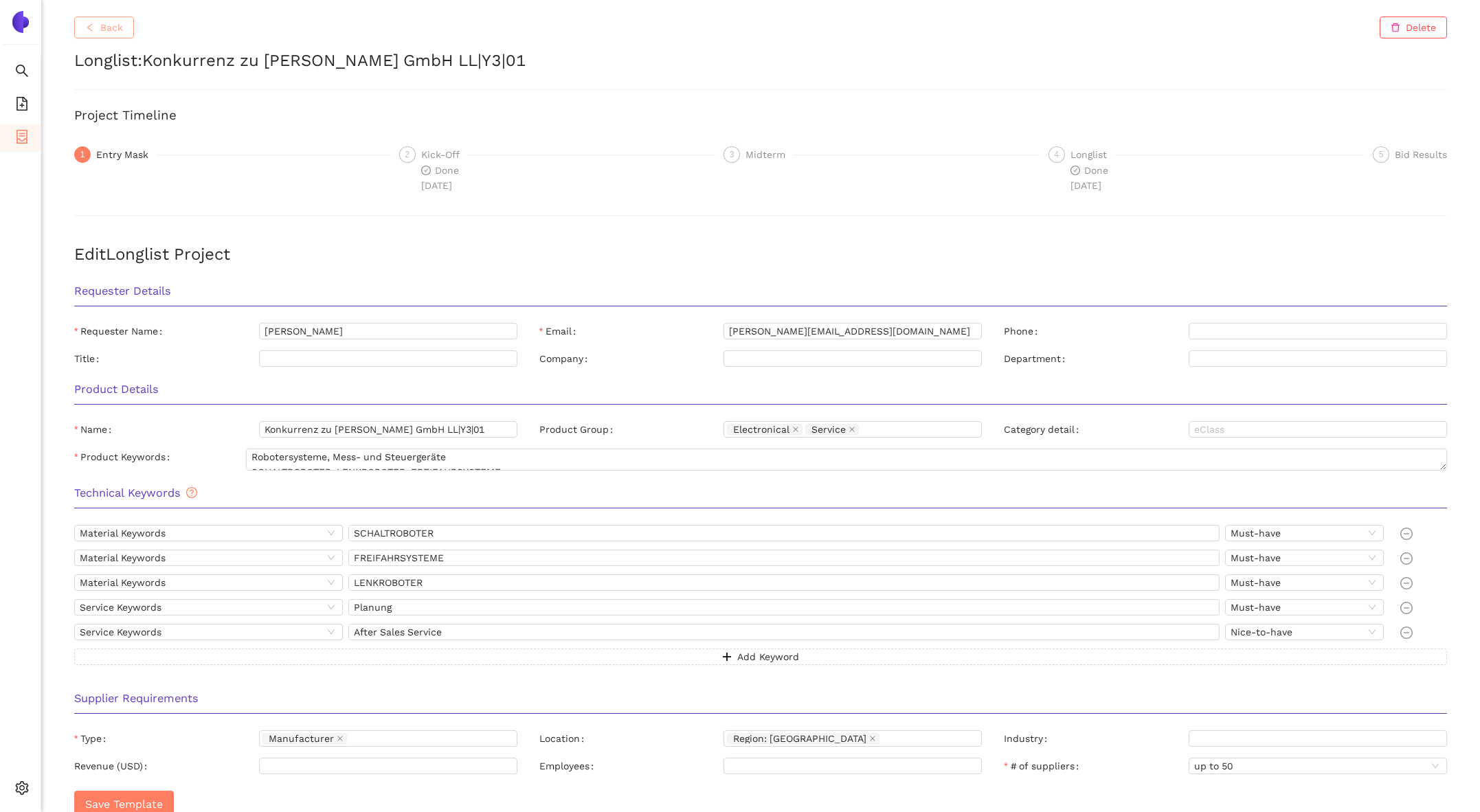
click at [106, 28] on span "Back" at bounding box center [112, 27] width 23 height 15
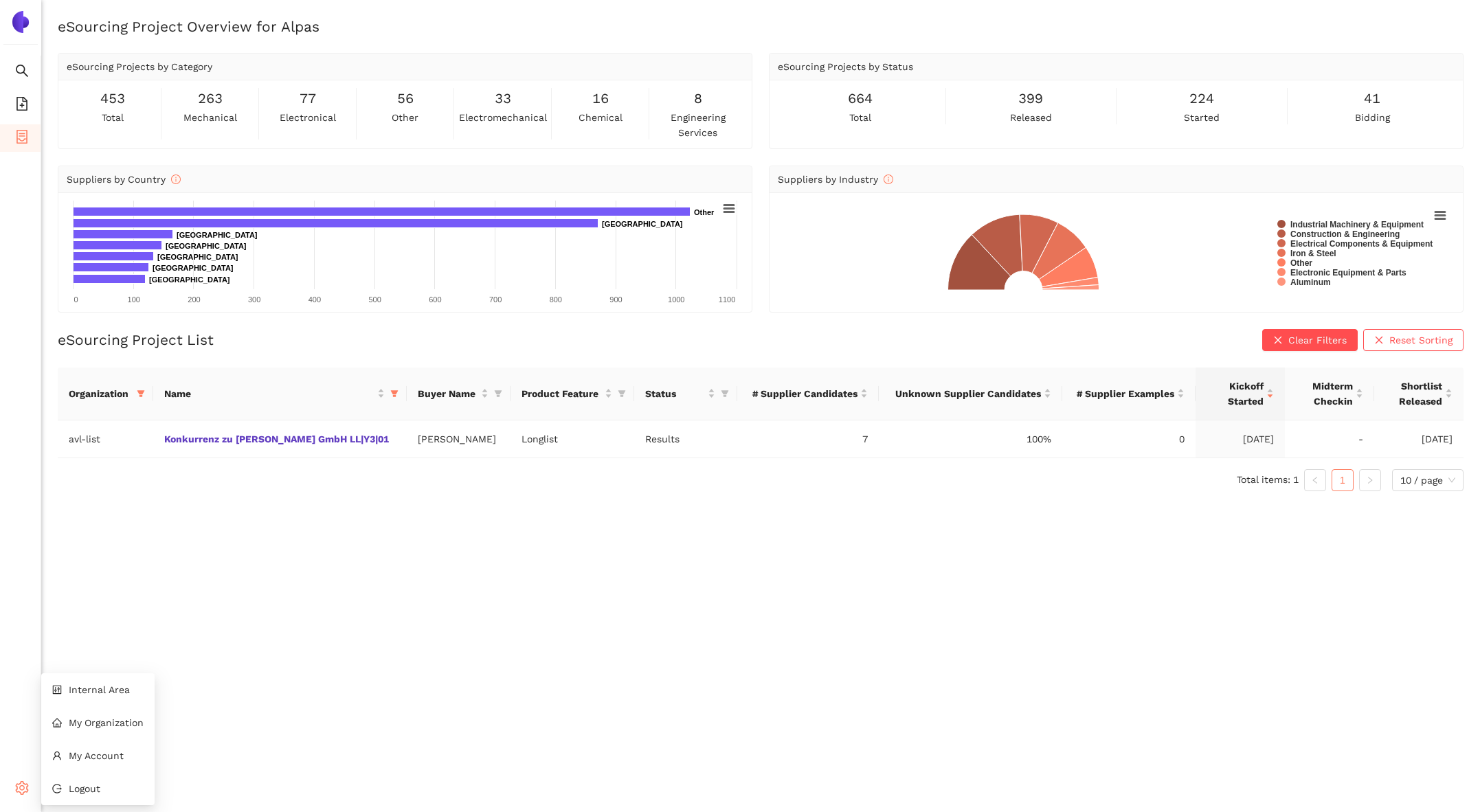
click at [21, 788] on icon "setting" at bounding box center [22, 788] width 14 height 14
click at [101, 686] on span "Internal Area" at bounding box center [99, 689] width 62 height 11
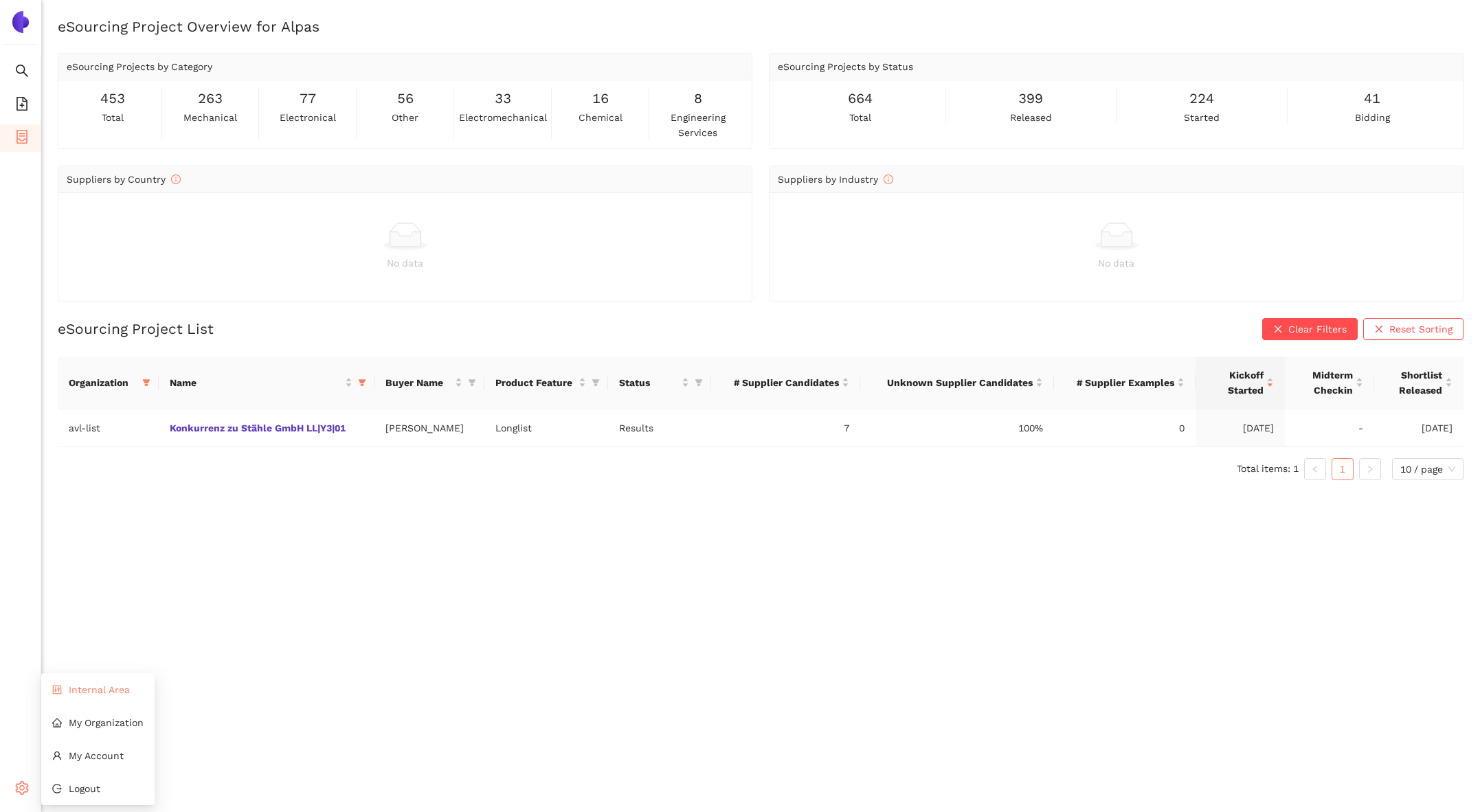
click at [121, 694] on span "Internal Area" at bounding box center [99, 689] width 62 height 11
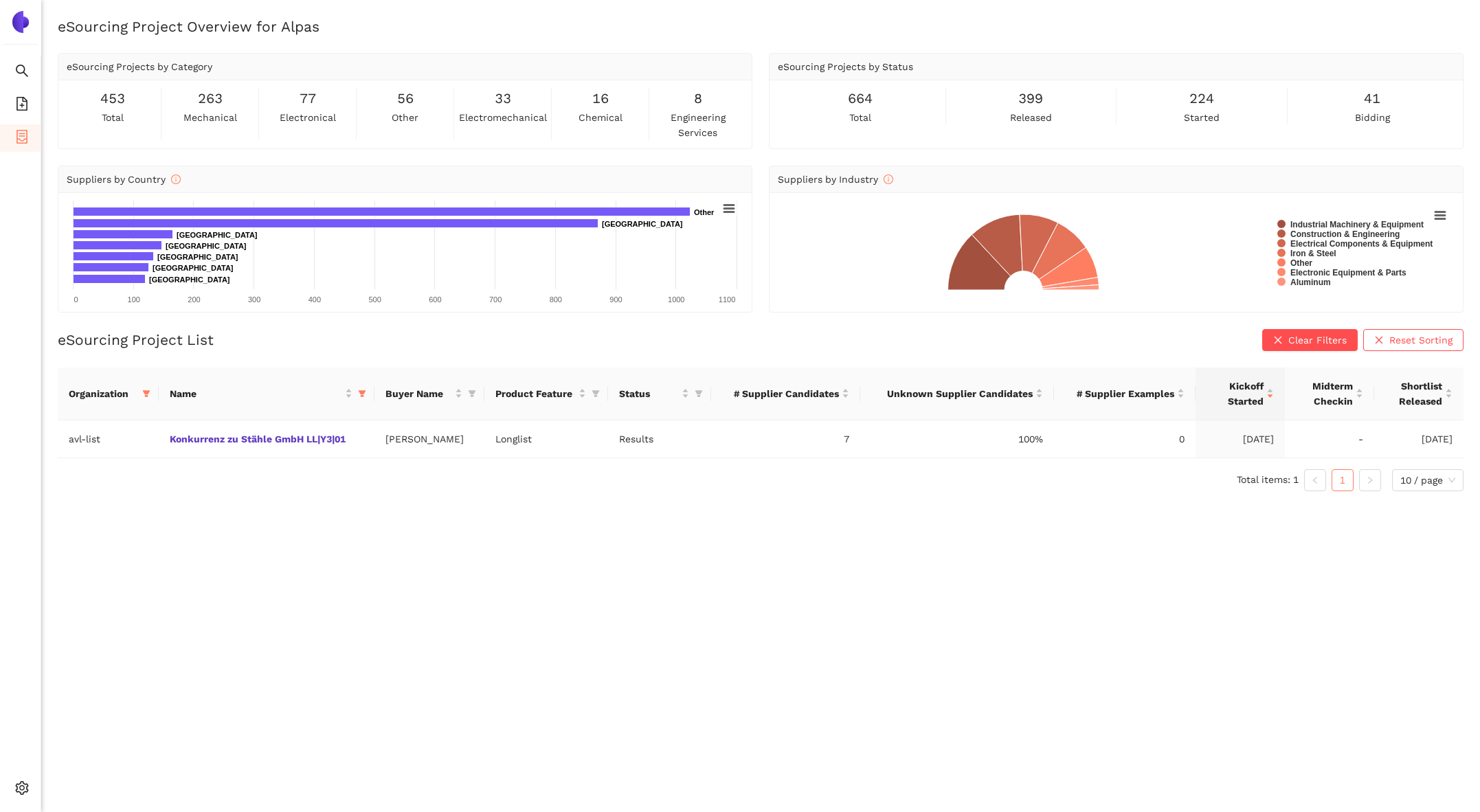
scroll to position [16, 0]
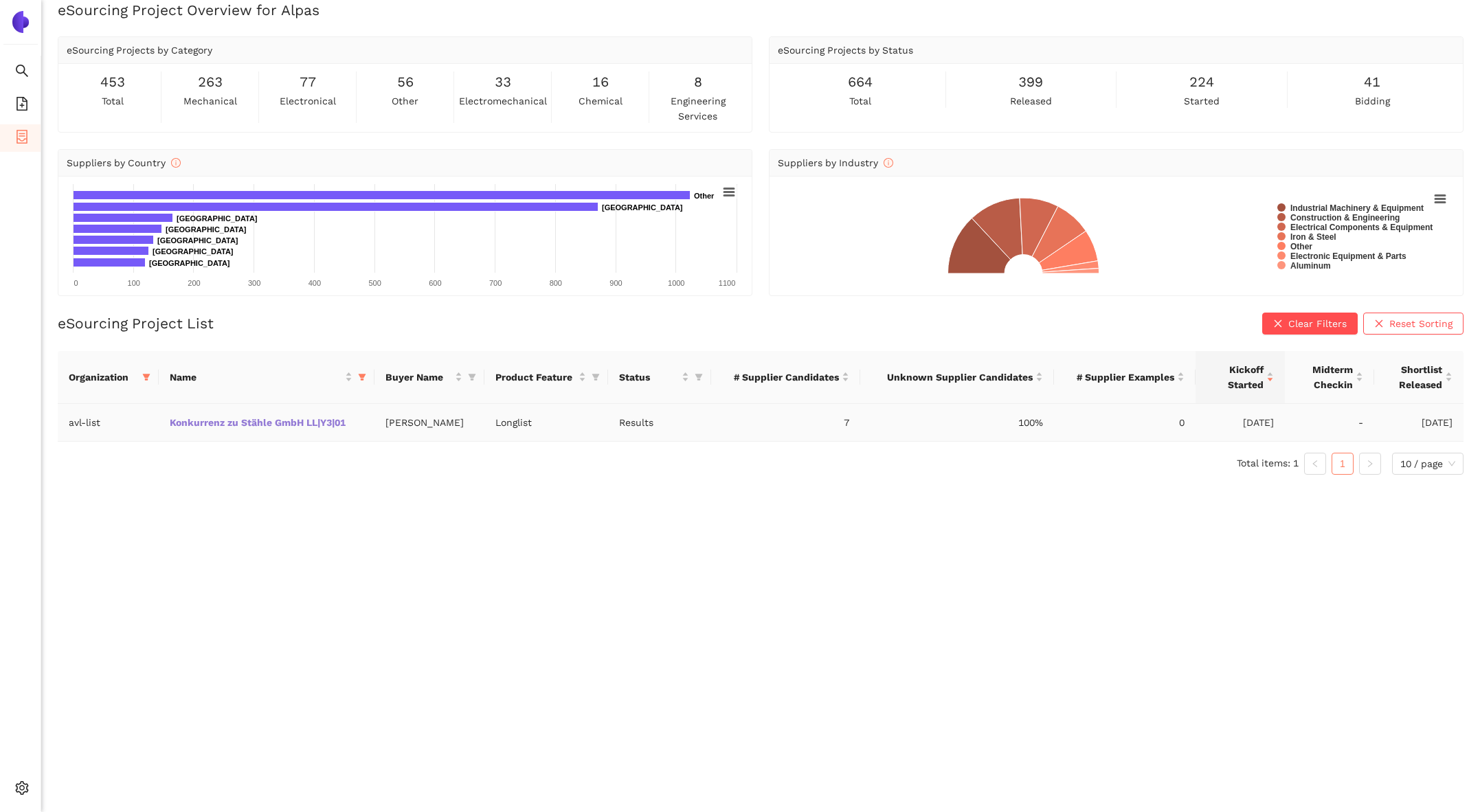
click at [0, 0] on link "Konkurrenz zu Stähle GmbH LL|Y3|01" at bounding box center [0, 0] width 0 height 0
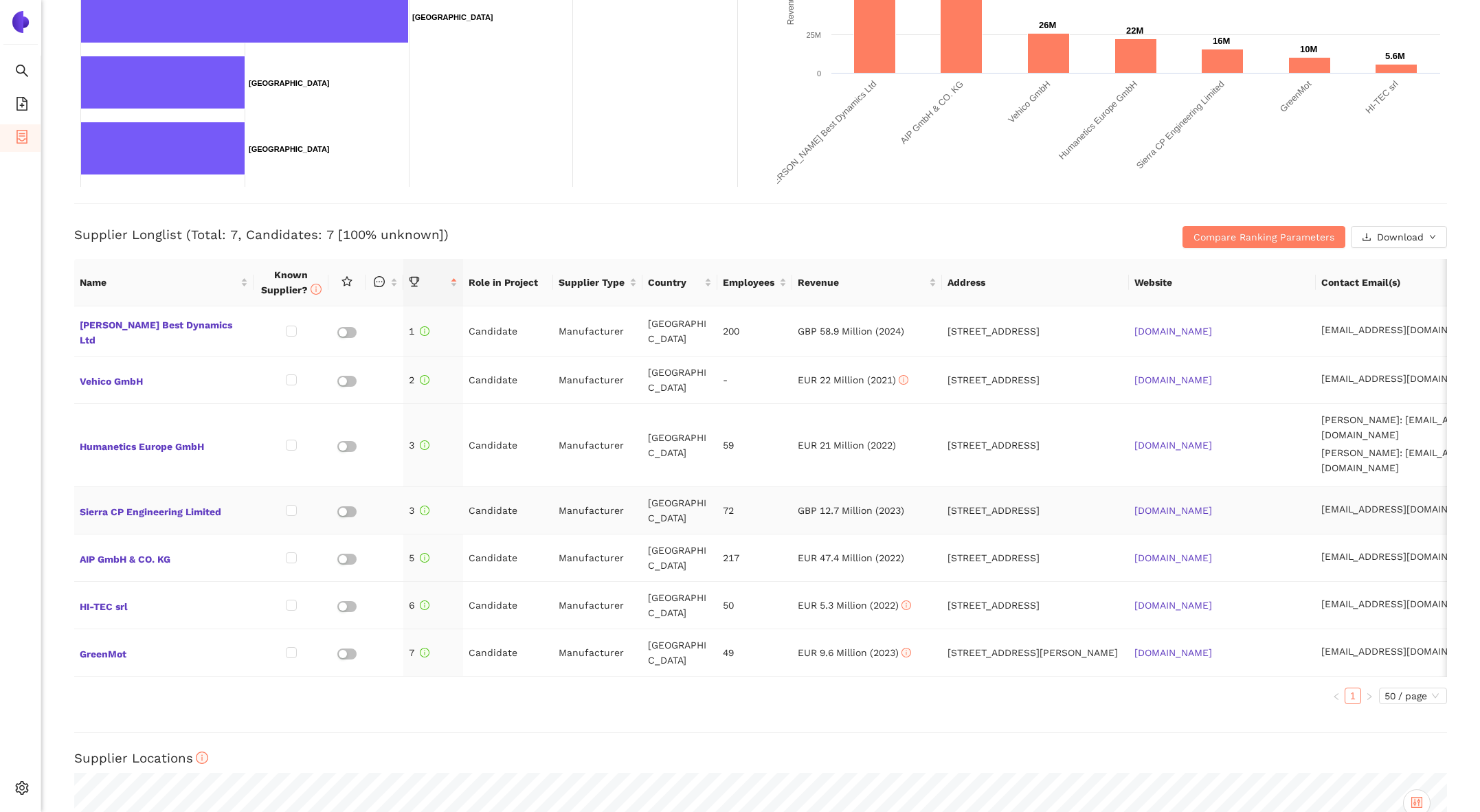
scroll to position [353, 0]
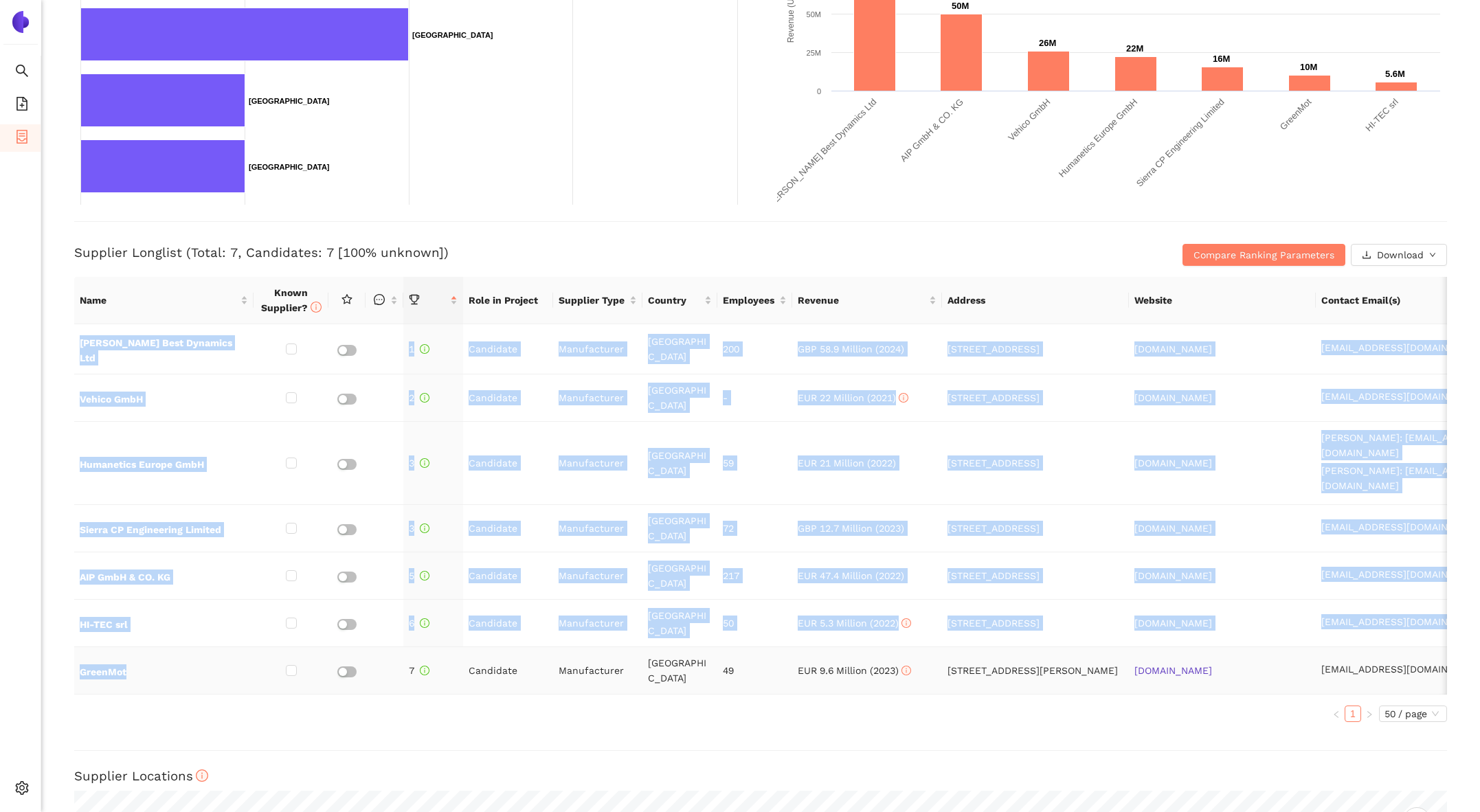
drag, startPoint x: 69, startPoint y: 339, endPoint x: 121, endPoint y: 659, distance: 324.2
click at [121, 659] on div "Back Delete Longlist : Konkurrenz zu Stähle GmbH LL|Y3|01 Project Timeline Entr…" at bounding box center [761, 406] width 1439 height 812
copy table "Anthony Best Dynamics Ltd 1 Candidate Manufacturer United Kingdom 200 GBP 58.9 …"
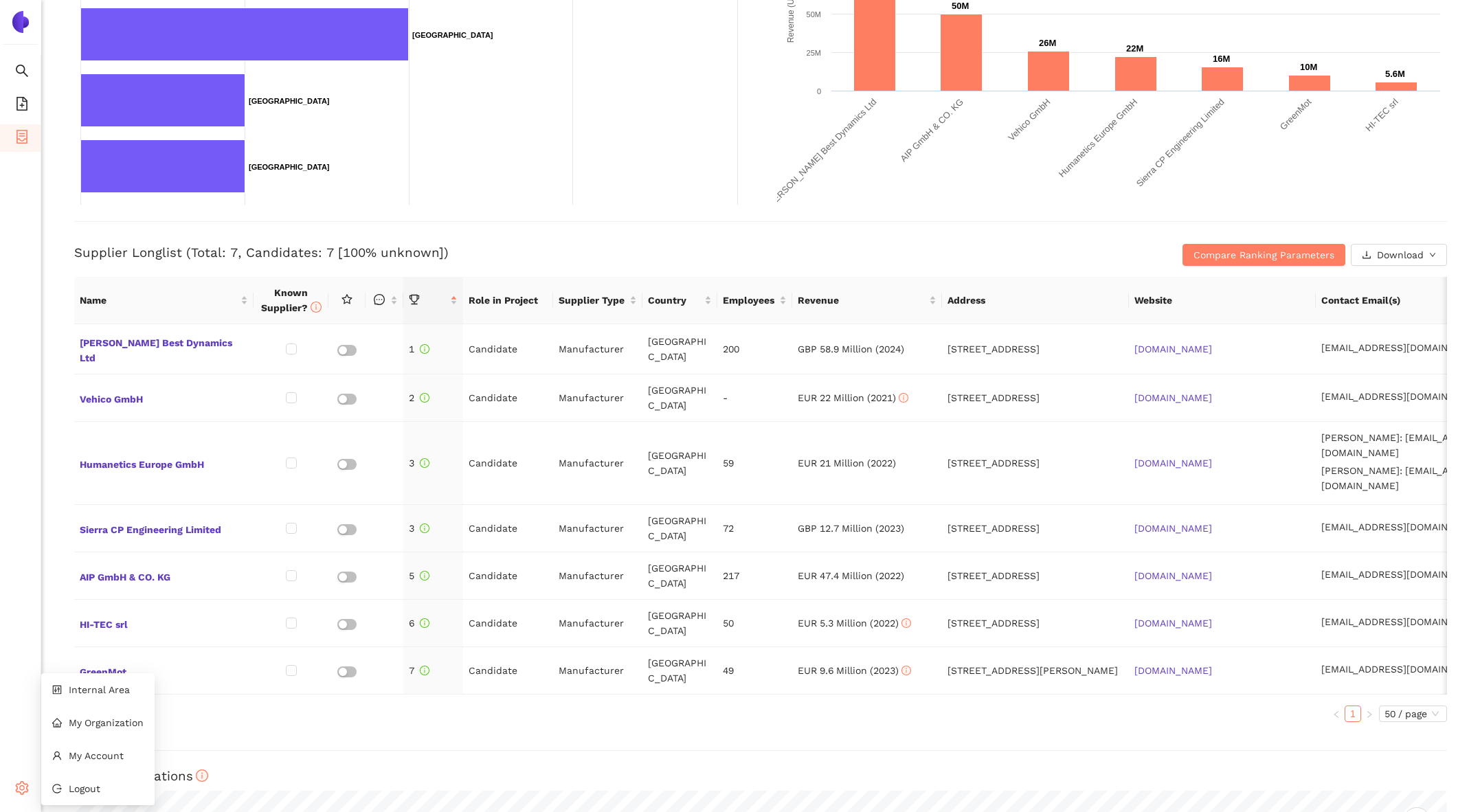
click at [36, 783] on body "Search eSourcing Templates eSourcing Projects Settings Back Delete Longlist : K…" at bounding box center [740, 406] width 1480 height 812
click at [83, 688] on span "Internal Area" at bounding box center [99, 689] width 62 height 11
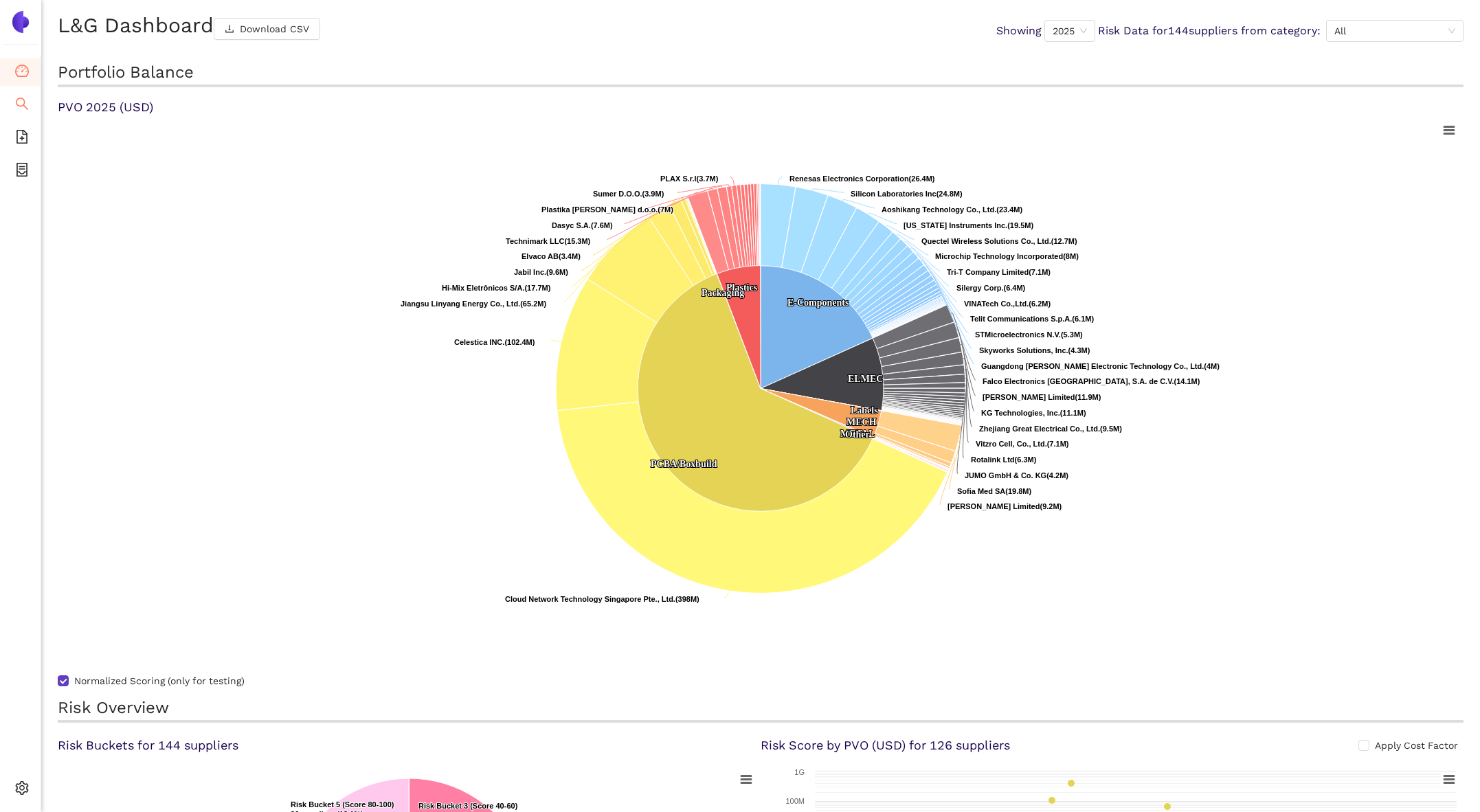
click at [17, 106] on icon "search" at bounding box center [22, 104] width 14 height 14
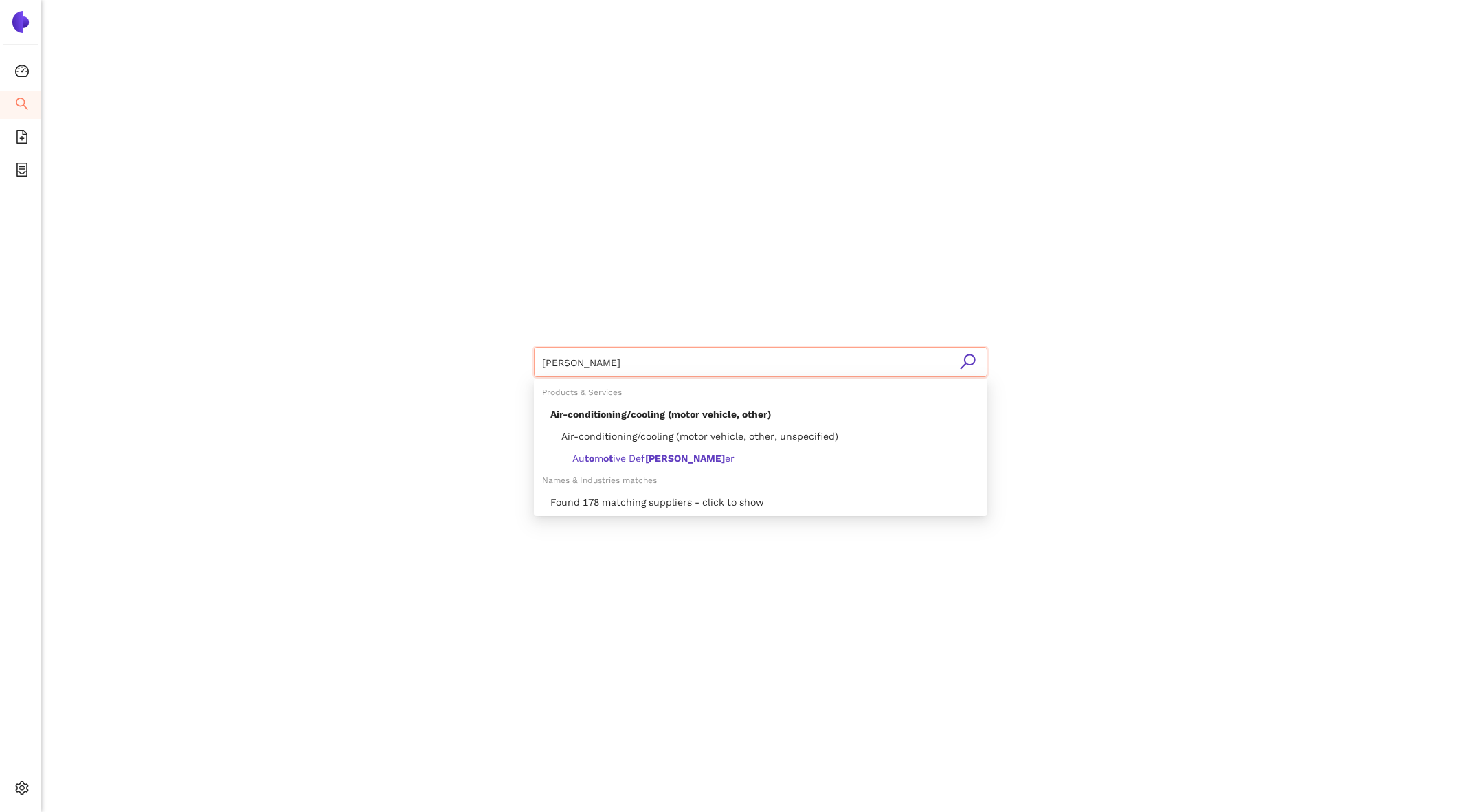
type input "rosti"
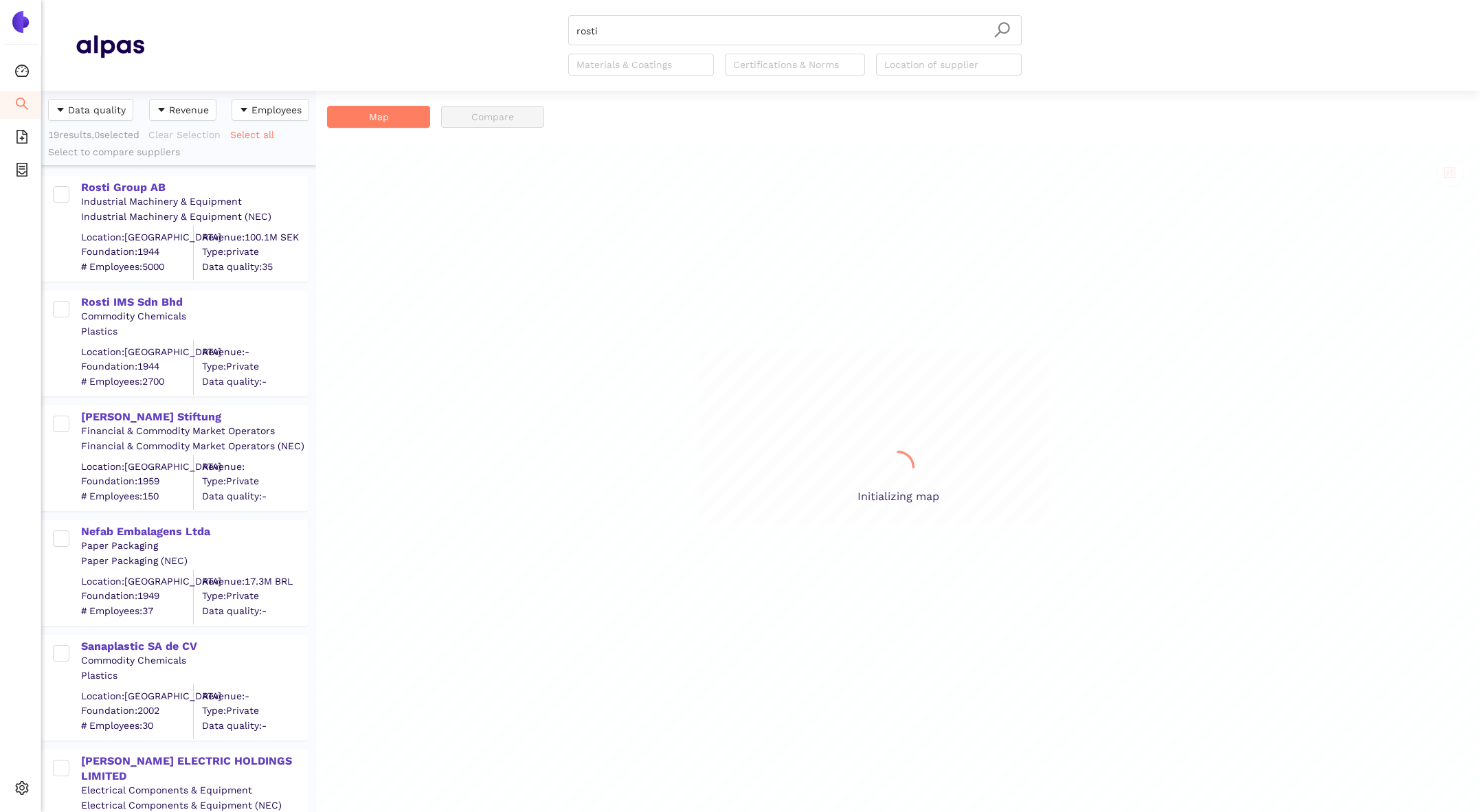
scroll to position [721, 275]
click at [117, 192] on div "Rosti Group AB" at bounding box center [194, 187] width 225 height 15
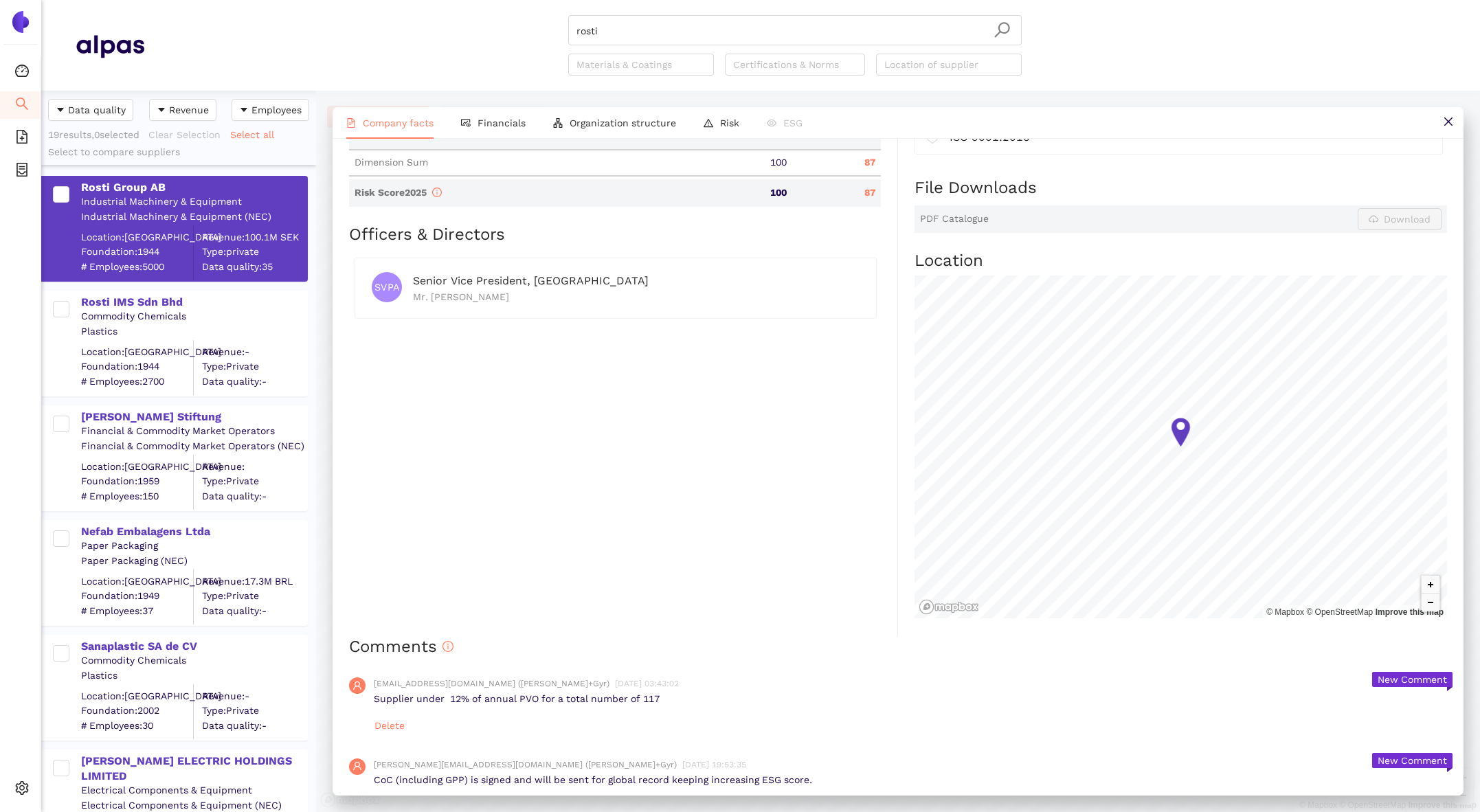
scroll to position [882, 0]
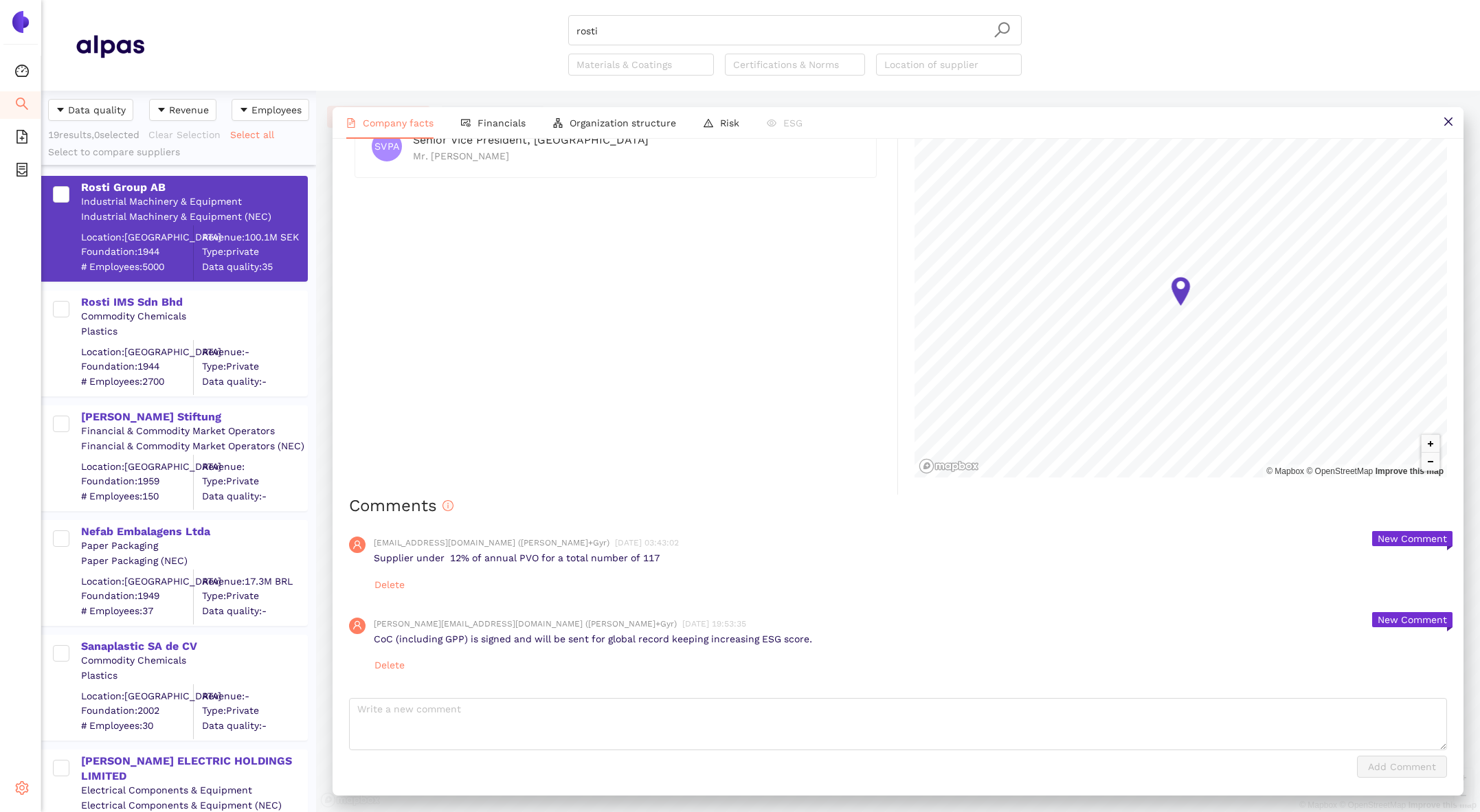
click at [25, 796] on span "setting" at bounding box center [22, 790] width 14 height 28
click at [28, 783] on icon "setting" at bounding box center [22, 788] width 14 height 14
click at [104, 690] on span "Internal Area" at bounding box center [99, 689] width 62 height 11
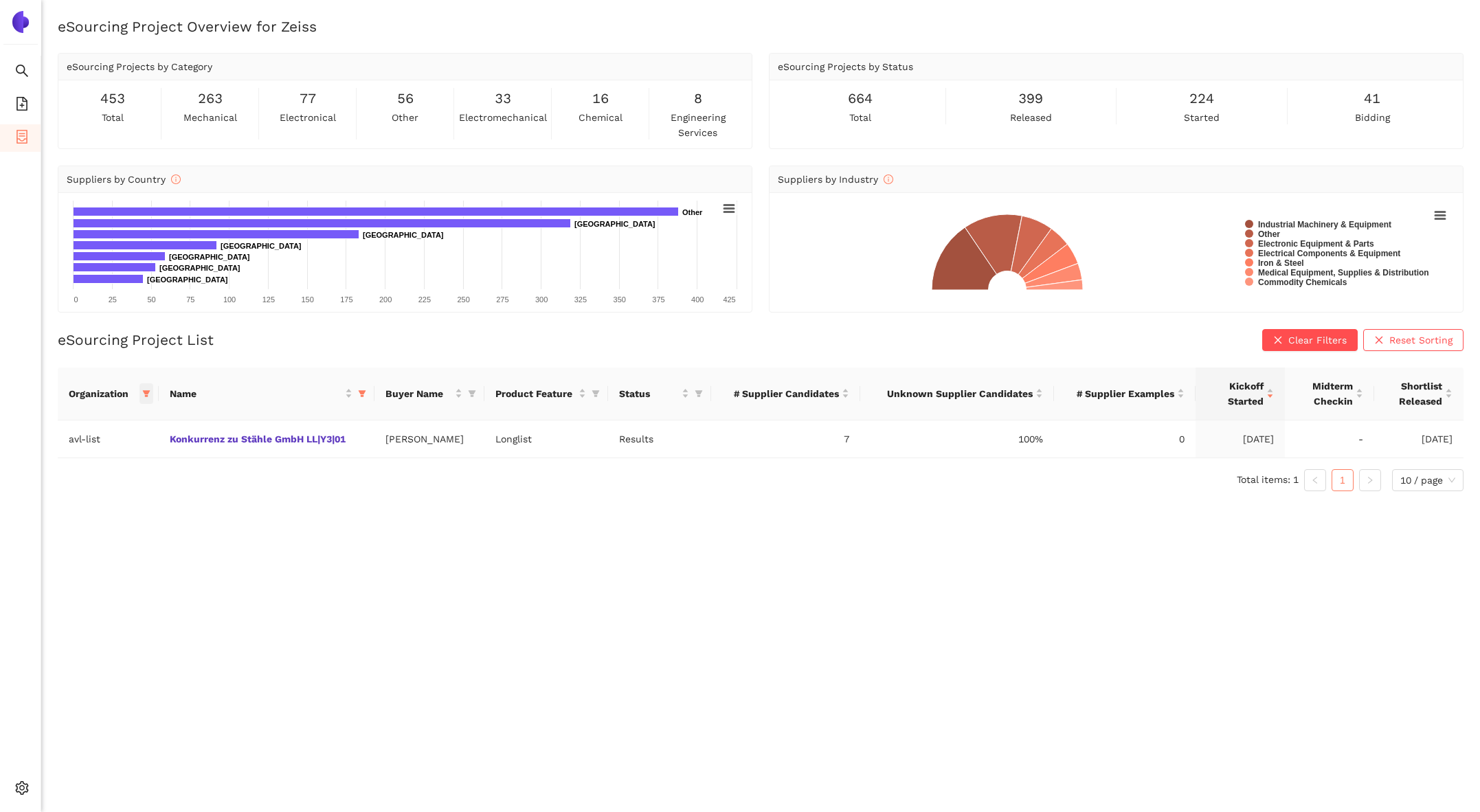
click at [140, 387] on span at bounding box center [147, 393] width 14 height 21
click at [49, 633] on span "Reset" at bounding box center [41, 633] width 26 height 15
checkbox input "false"
click at [18, 788] on icon "setting" at bounding box center [22, 788] width 14 height 14
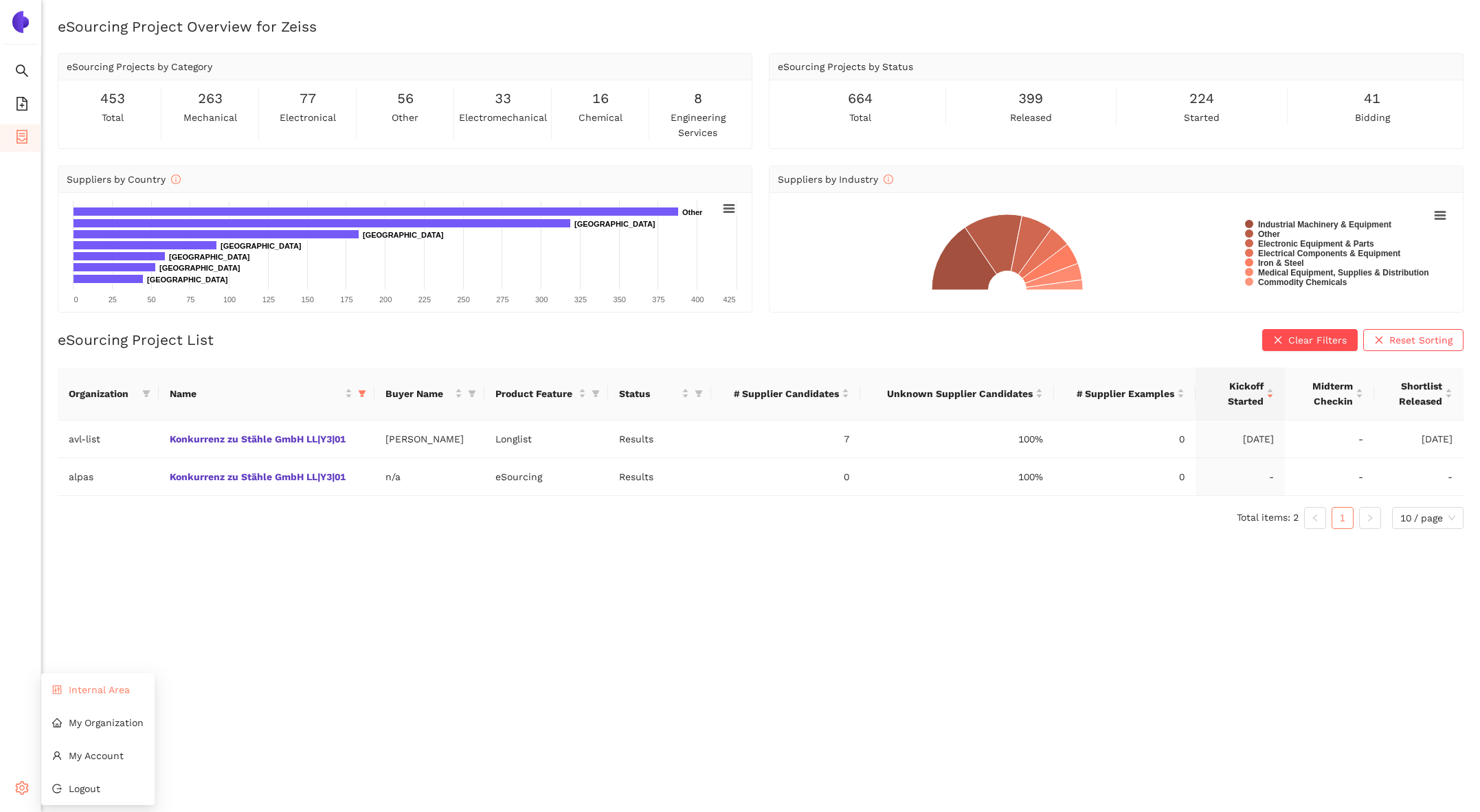
click at [91, 683] on li "Internal Area" at bounding box center [98, 690] width 114 height 28
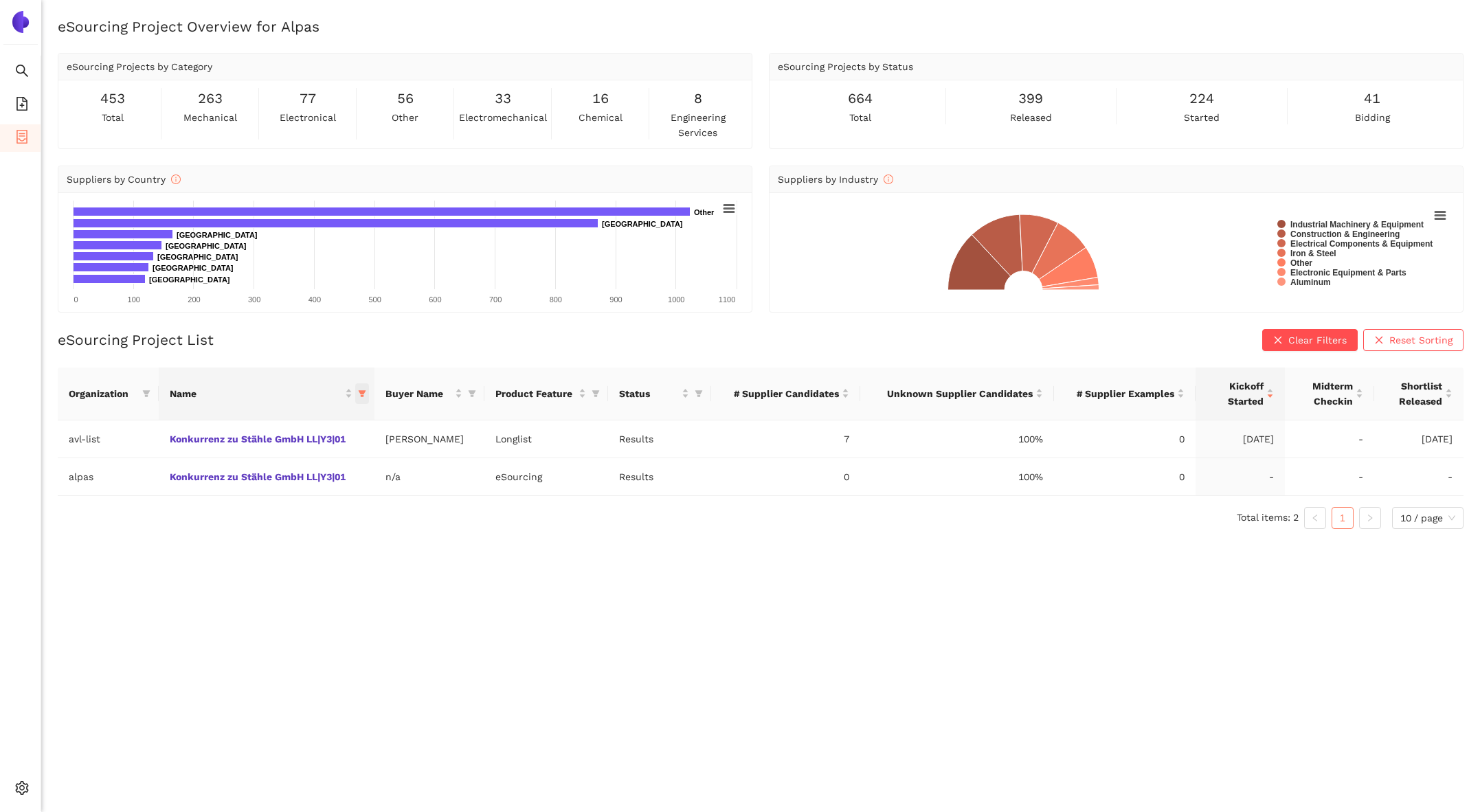
click at [362, 390] on icon "filter" at bounding box center [362, 393] width 8 height 7
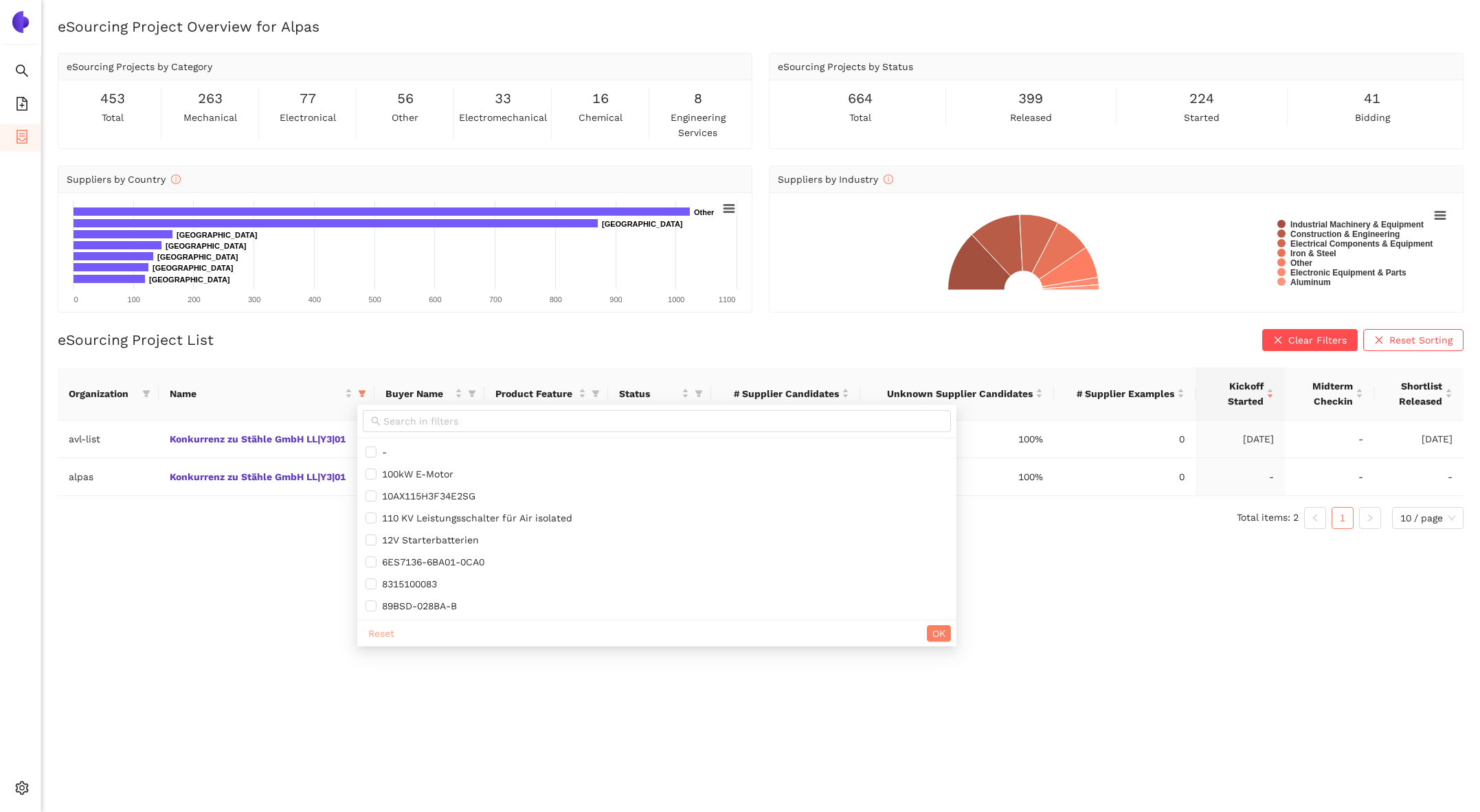
click at [387, 629] on span "Reset" at bounding box center [381, 633] width 26 height 15
checkbox input "false"
click at [946, 640] on div "Reset OK" at bounding box center [656, 633] width 599 height 27
click at [946, 634] on span "OK" at bounding box center [939, 633] width 13 height 15
